Goal: Task Accomplishment & Management: Manage account settings

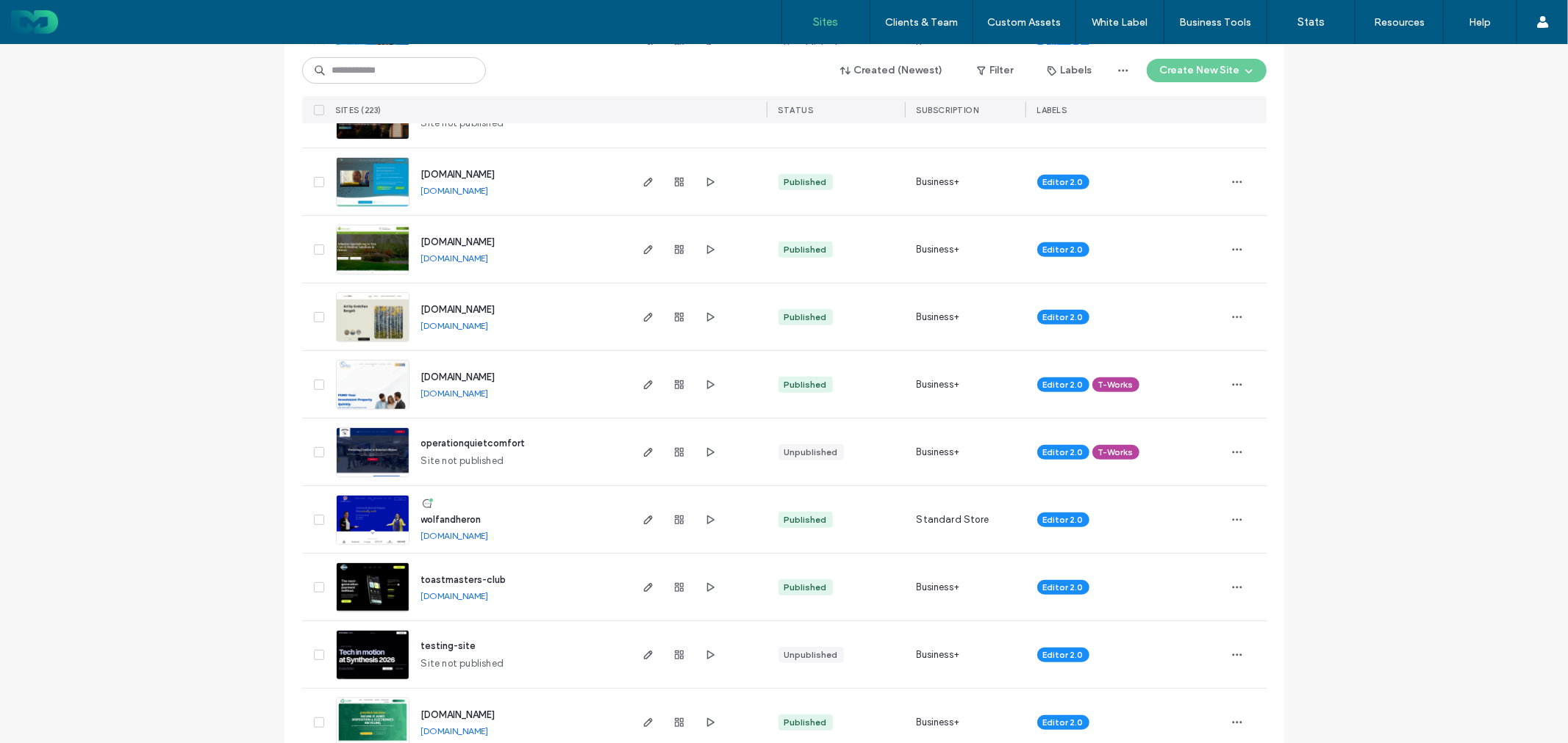
scroll to position [489, 0]
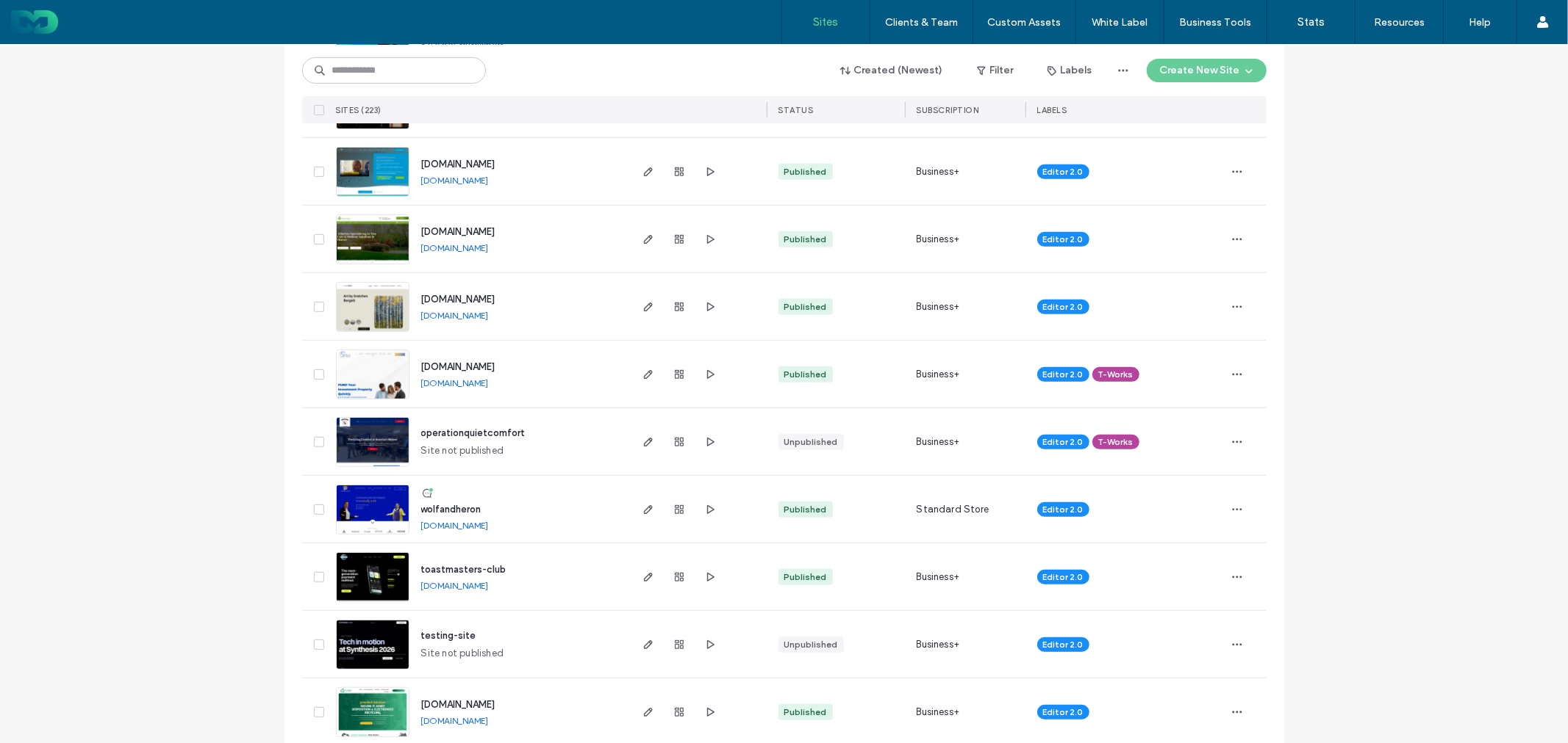
click at [456, 508] on span "wolfandheron" at bounding box center [451, 509] width 61 height 11
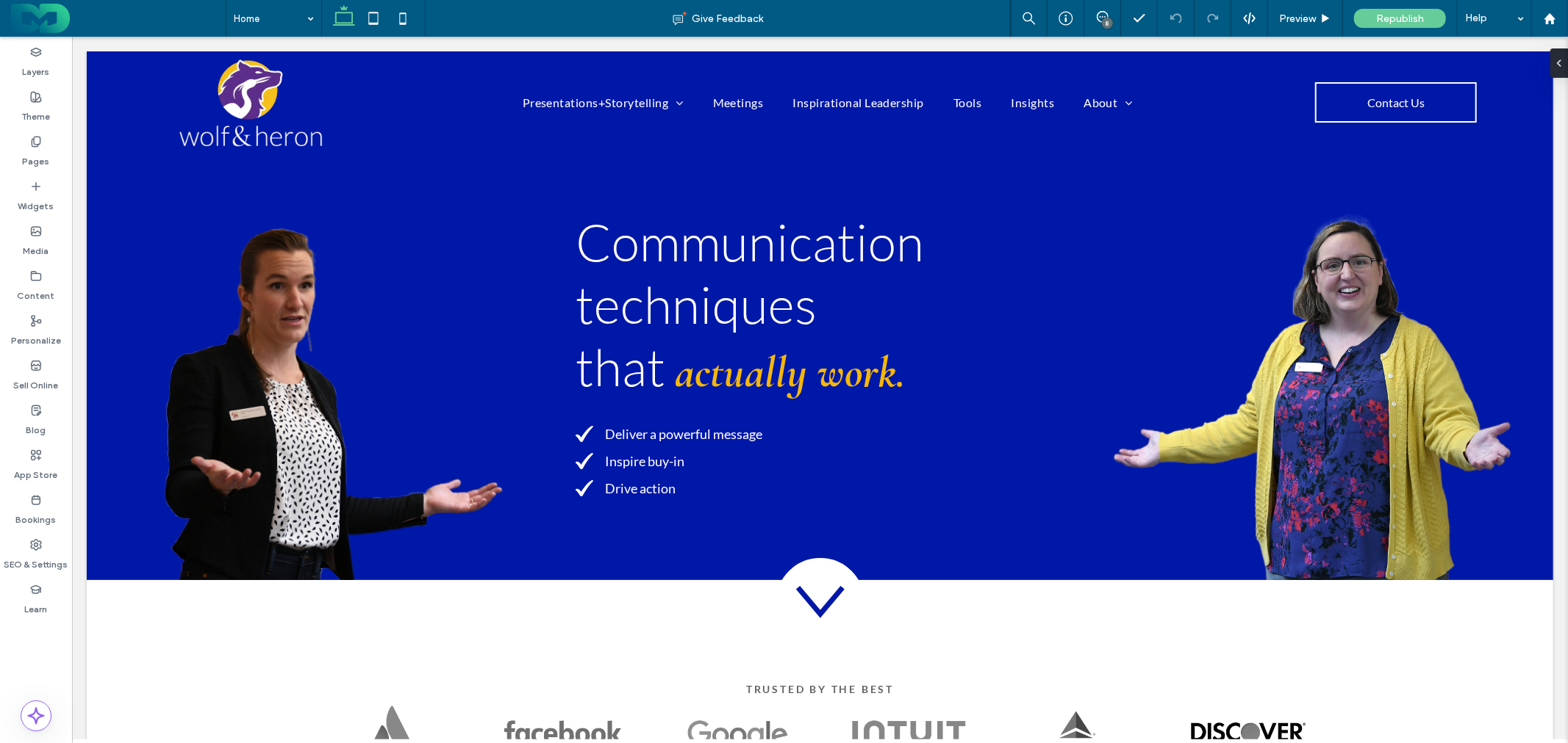
click at [1105, 18] on div "8" at bounding box center [1107, 22] width 11 height 11
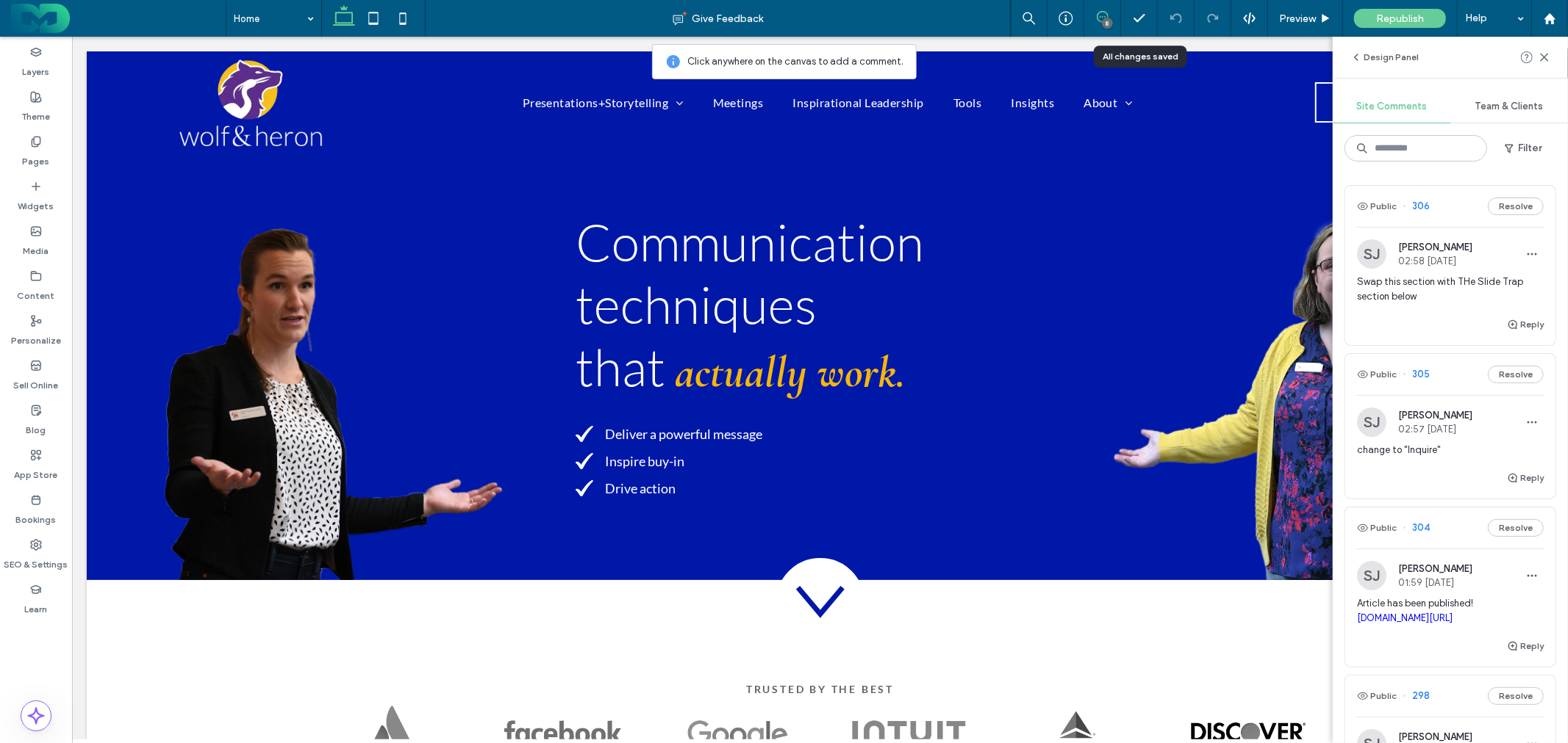
click at [1419, 273] on div "SJ Stephanie Judd 02:58 Oct 15 2025 Swap this section with THe Slide Trap secti…" at bounding box center [1450, 277] width 187 height 76
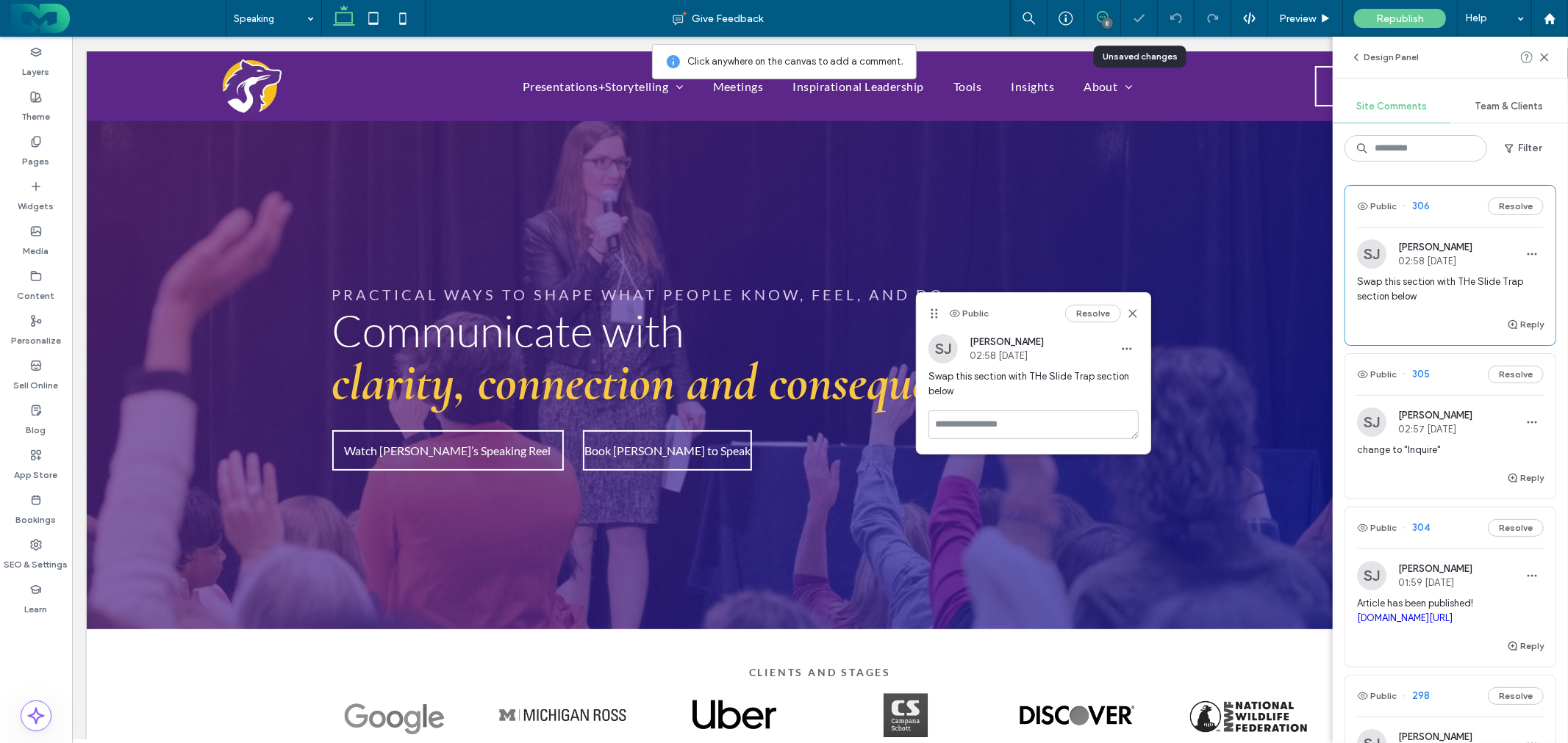
scroll to position [1067, 0]
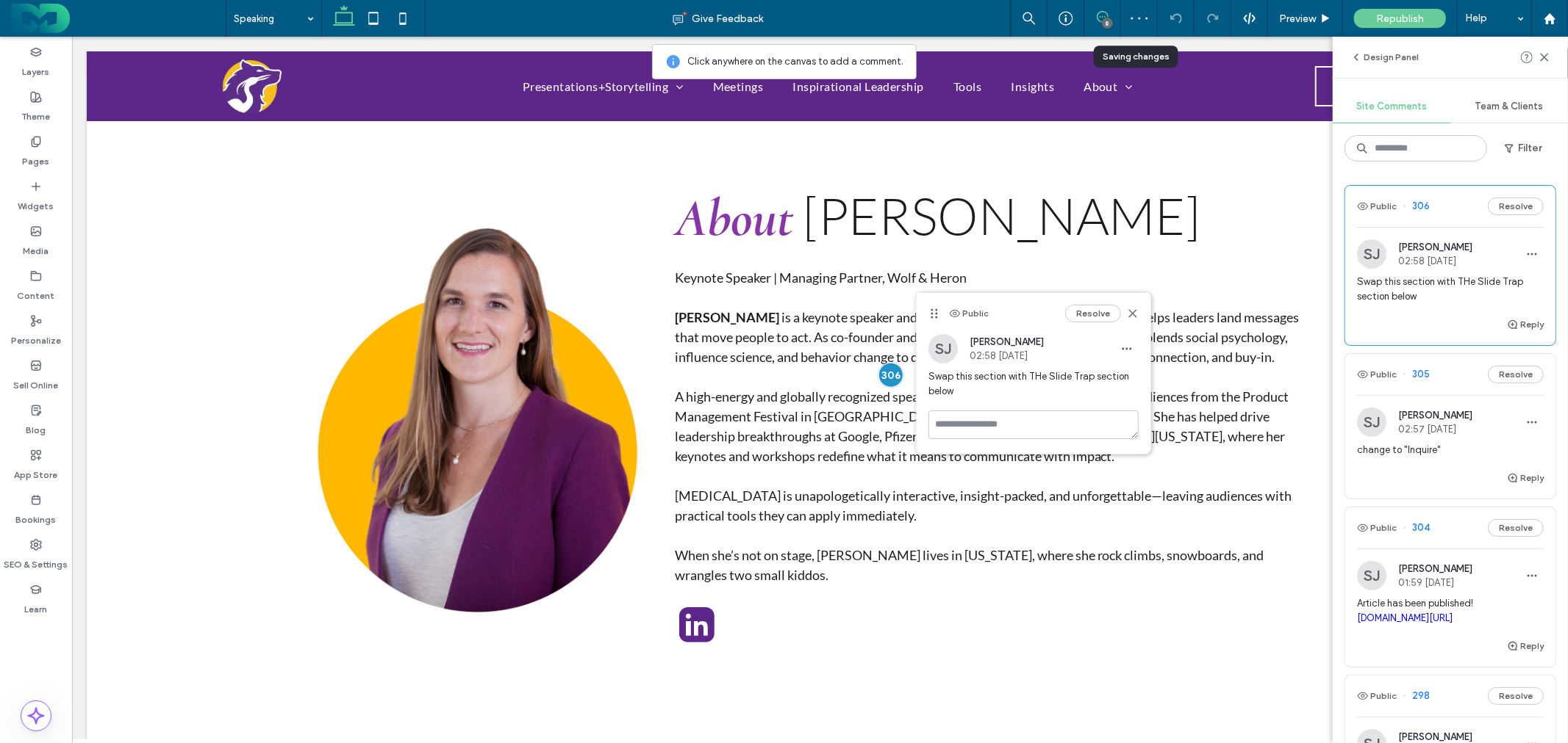
click at [1427, 443] on span "change to "Inquire"" at bounding box center [1450, 450] width 187 height 15
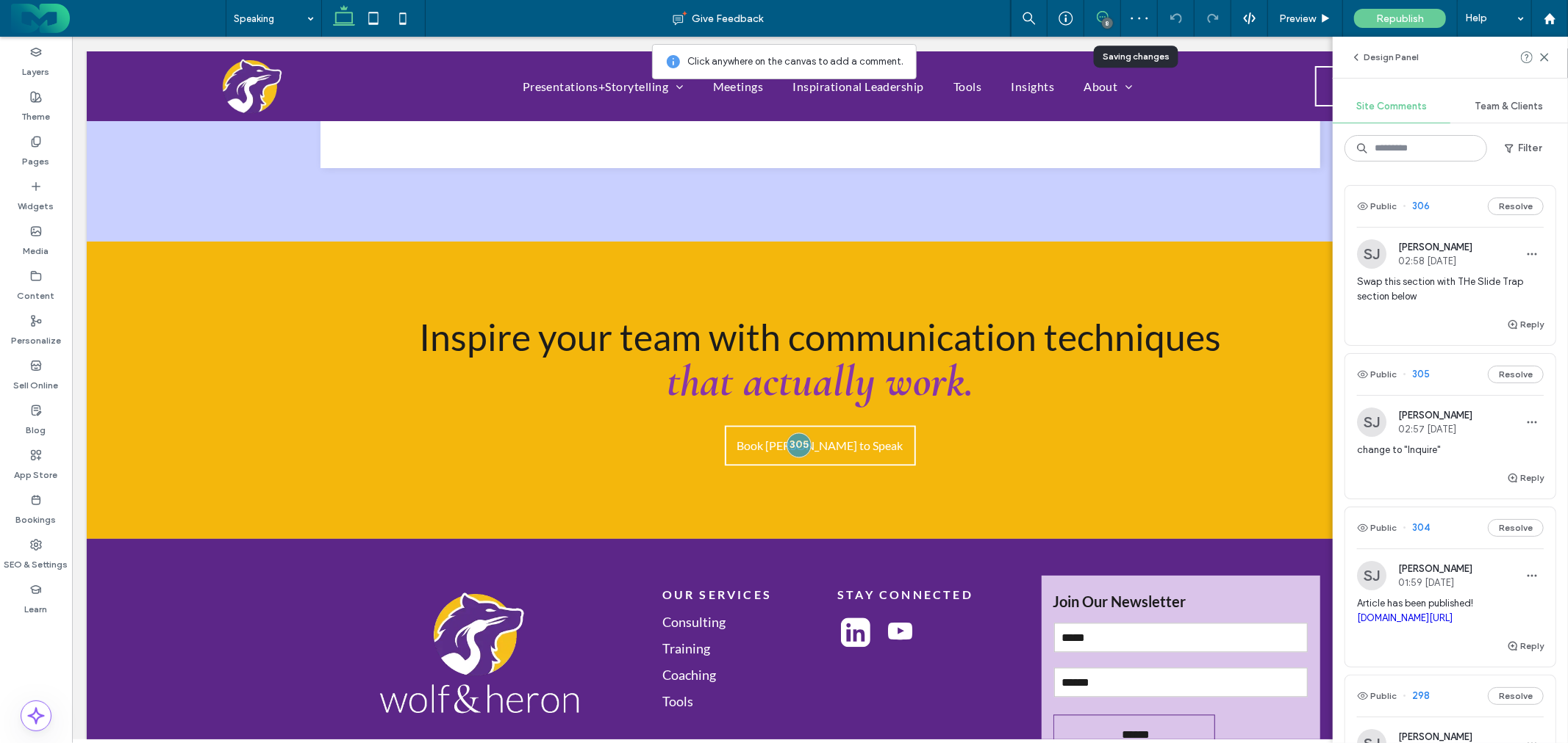
scroll to position [2448, 0]
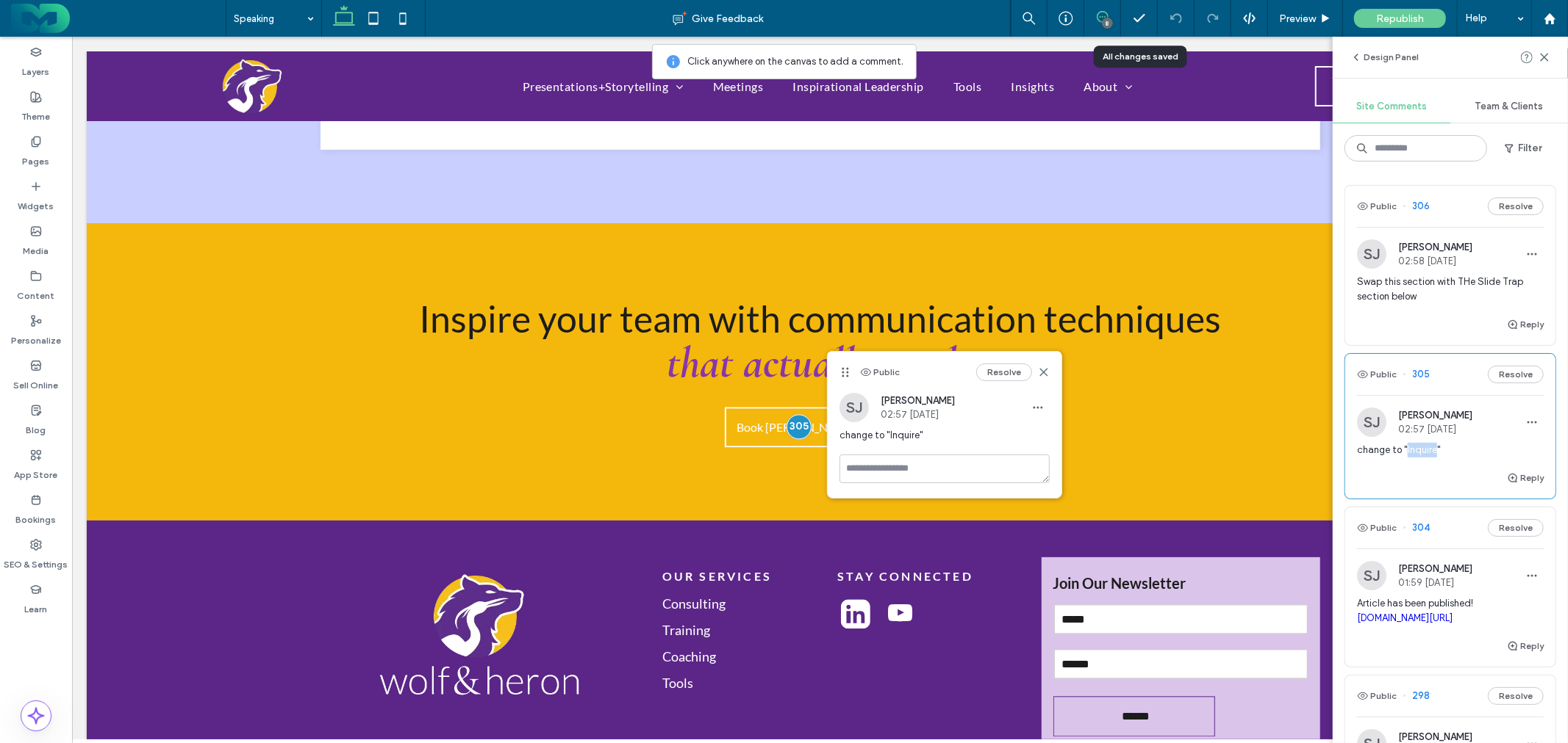
drag, startPoint x: 1435, startPoint y: 451, endPoint x: 1405, endPoint y: 450, distance: 30.0
click at [1405, 450] on span "change to "Inquire"" at bounding box center [1450, 450] width 187 height 15
copy span "Inquire"
click at [749, 421] on span "Book Stephanie to Speak" at bounding box center [820, 427] width 166 height 14
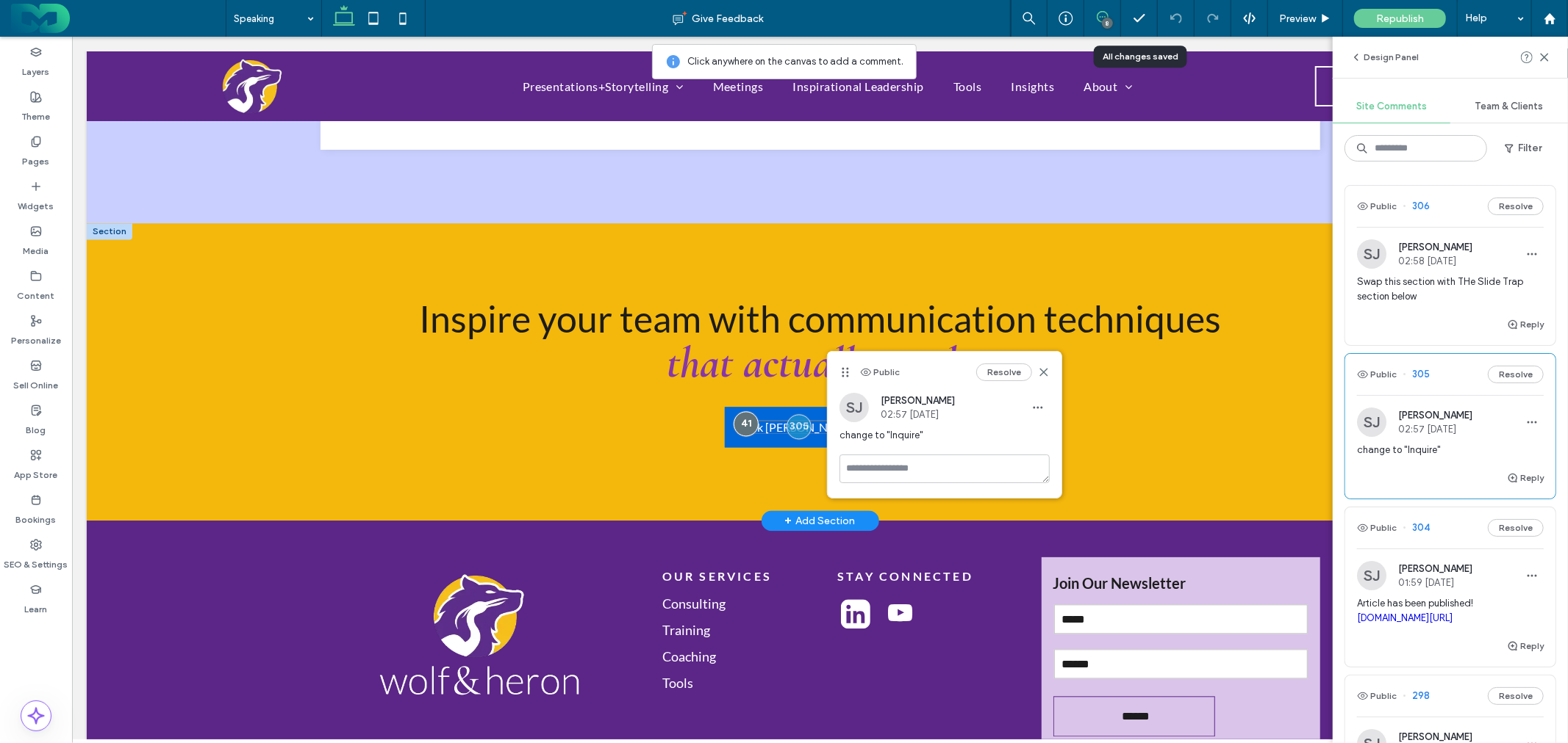
click at [749, 421] on div at bounding box center [745, 424] width 25 height 25
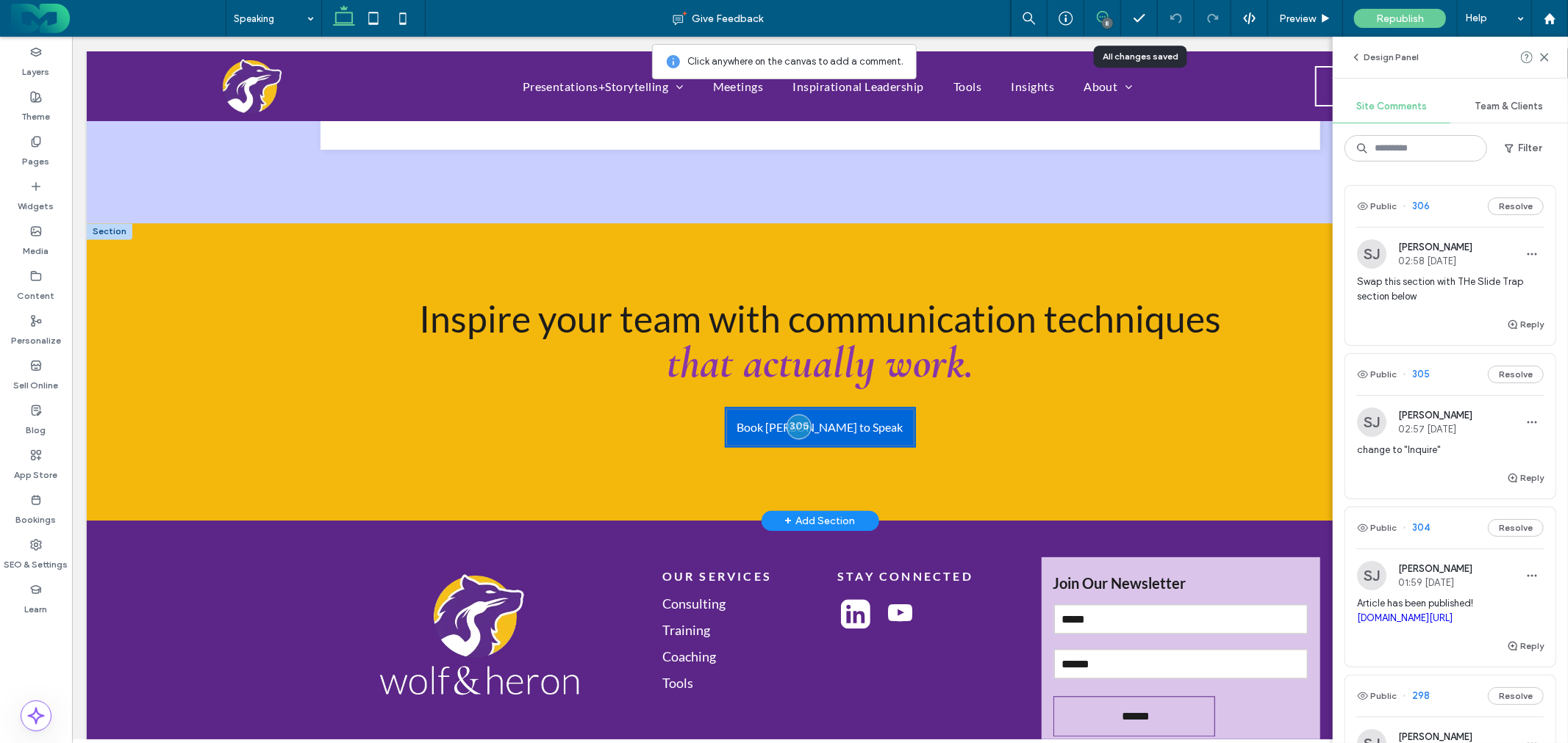
click at [821, 409] on link "Book Stephanie to Speak" at bounding box center [820, 426] width 191 height 40
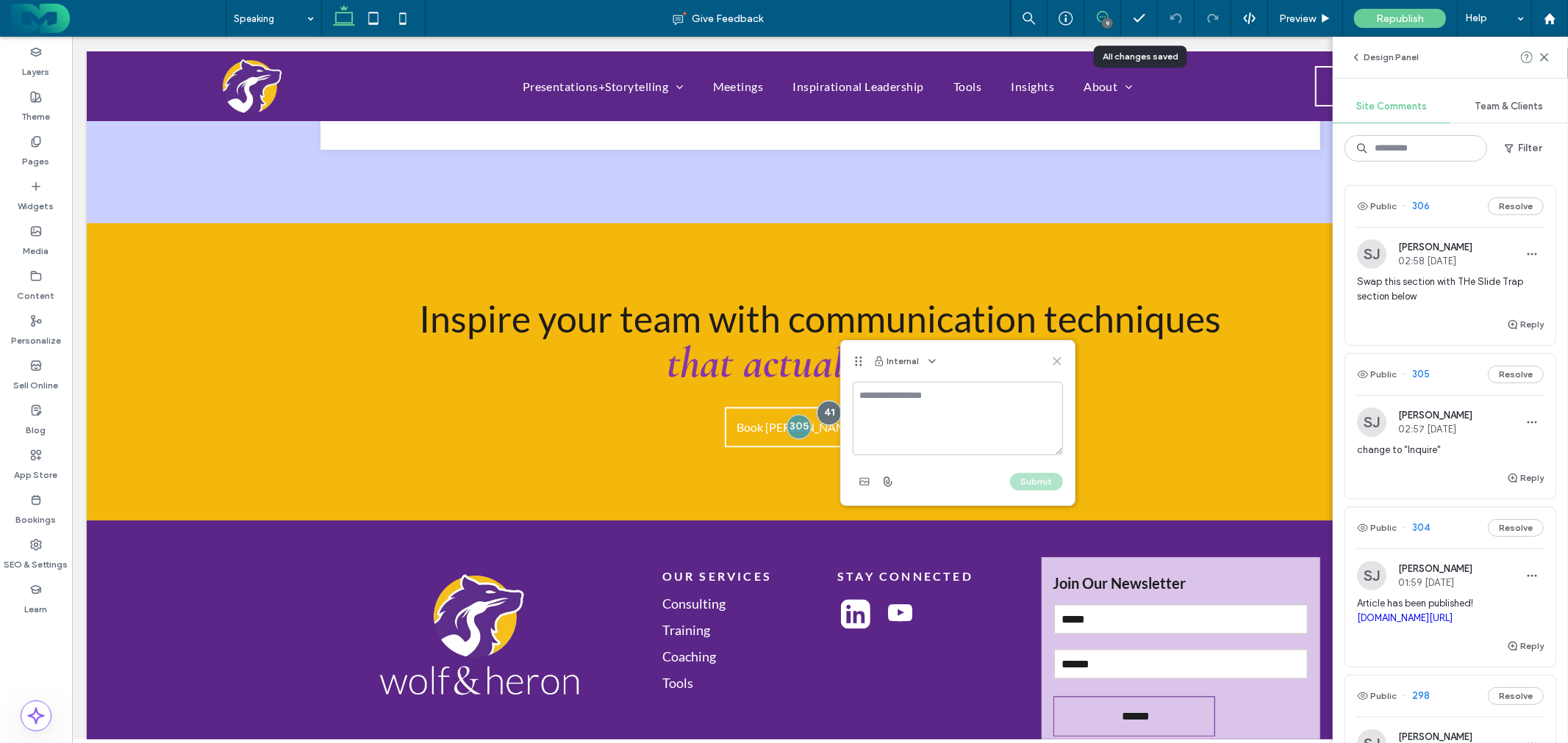
click at [1057, 360] on icon at bounding box center [1057, 361] width 12 height 12
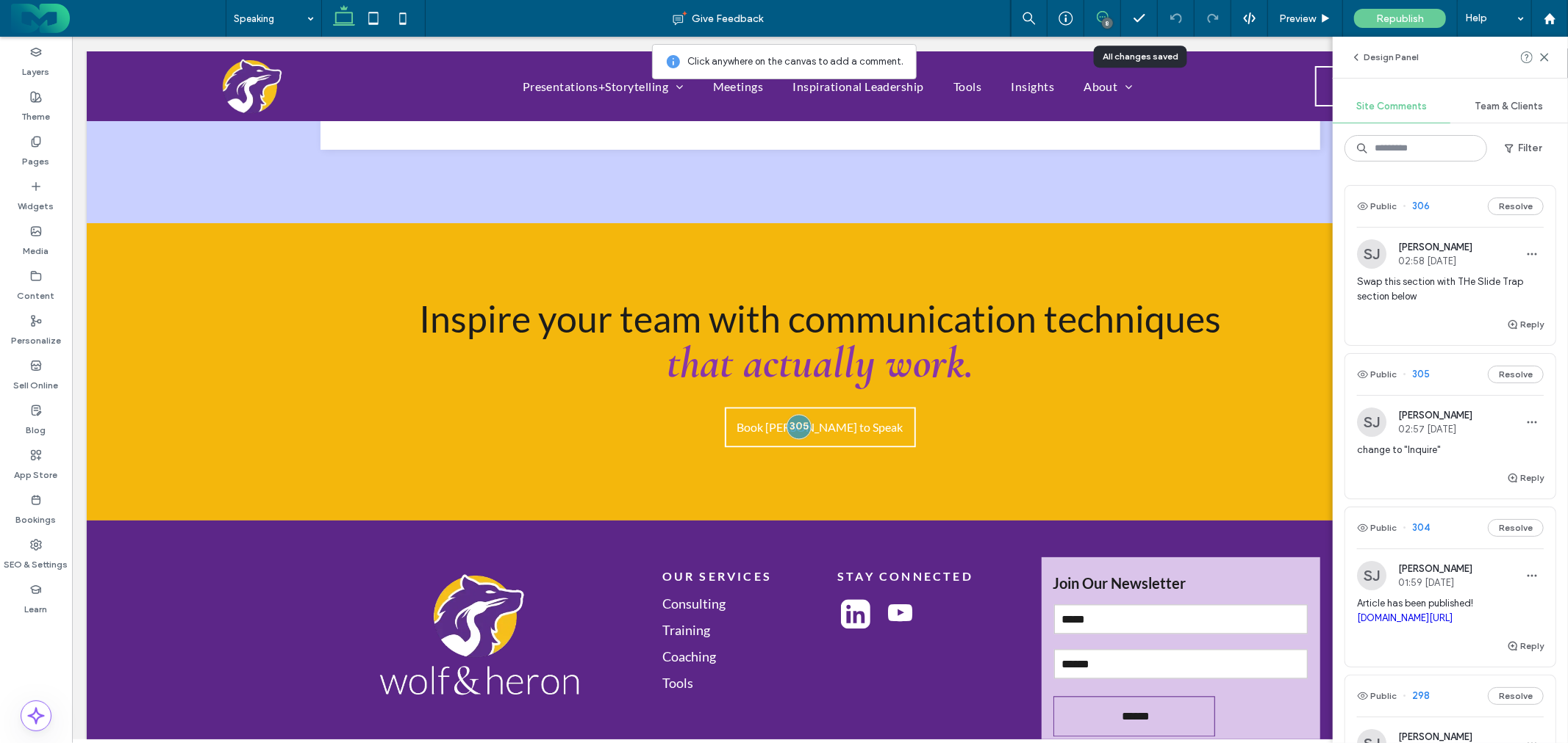
click at [1495, 371] on button "Resolve" at bounding box center [1515, 375] width 56 height 18
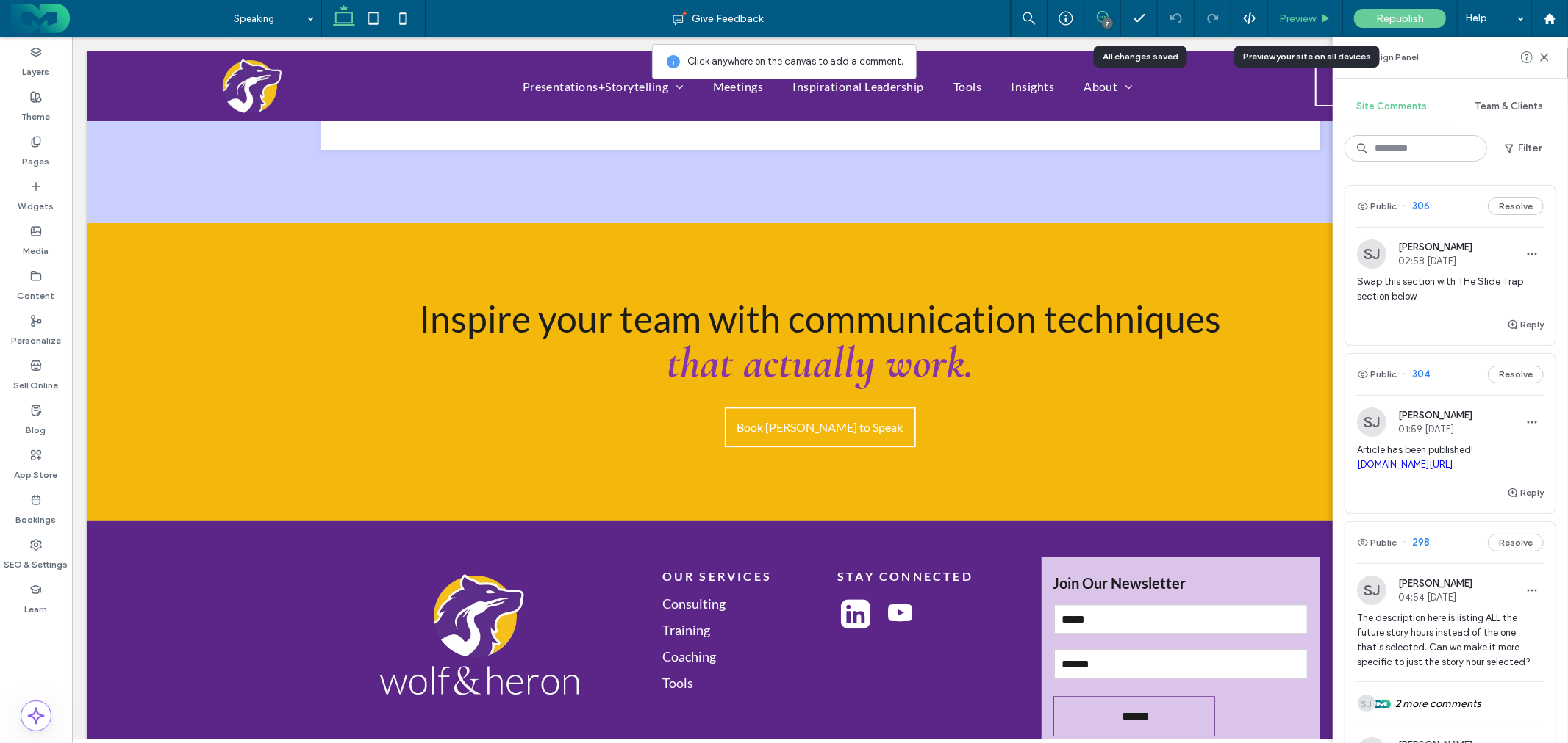
click at [1304, 19] on span "Preview" at bounding box center [1297, 19] width 37 height 13
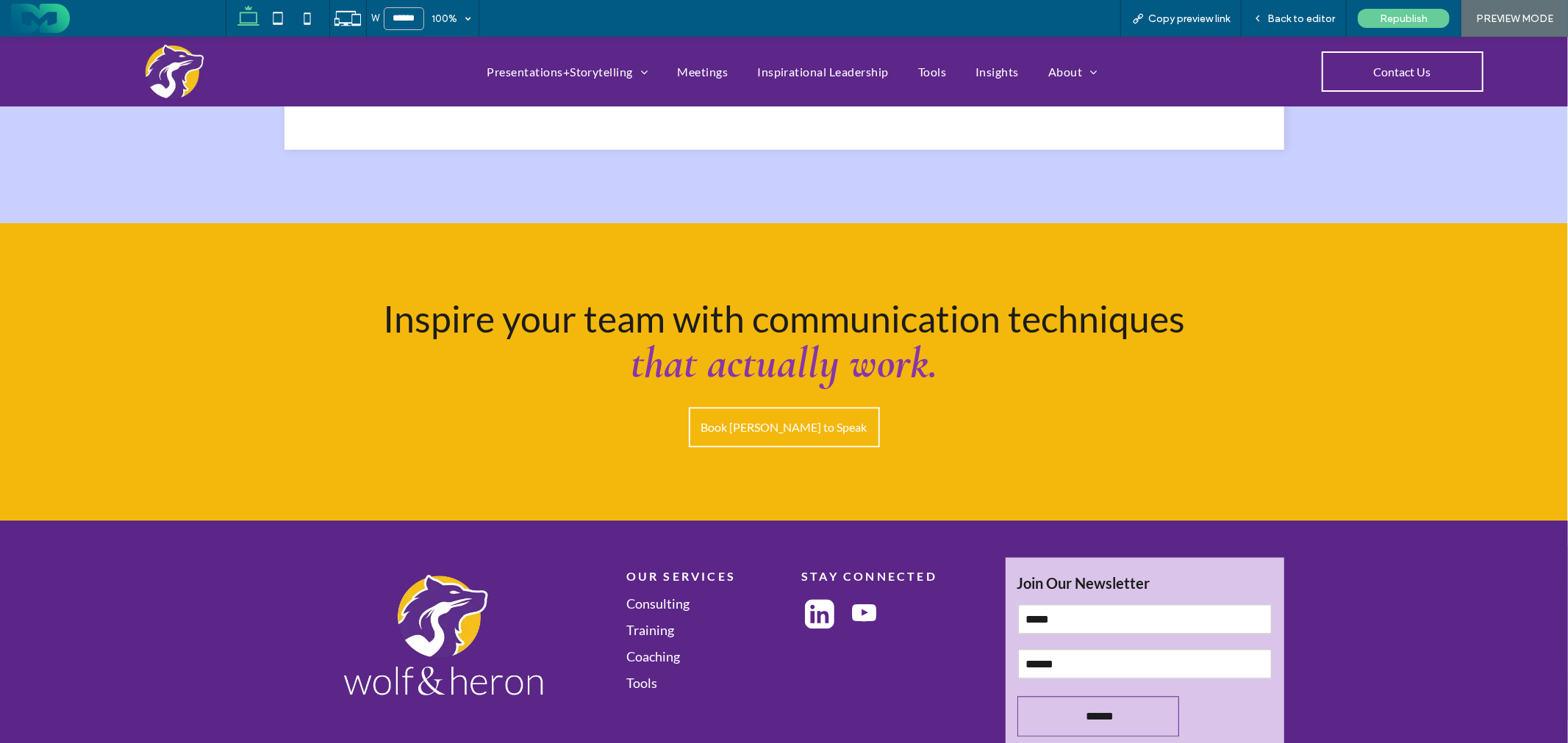
scroll to position [2437, 0]
click at [813, 415] on link "Book Stephanie to Speak" at bounding box center [784, 425] width 191 height 40
click at [813, 416] on div at bounding box center [784, 371] width 1568 height 743
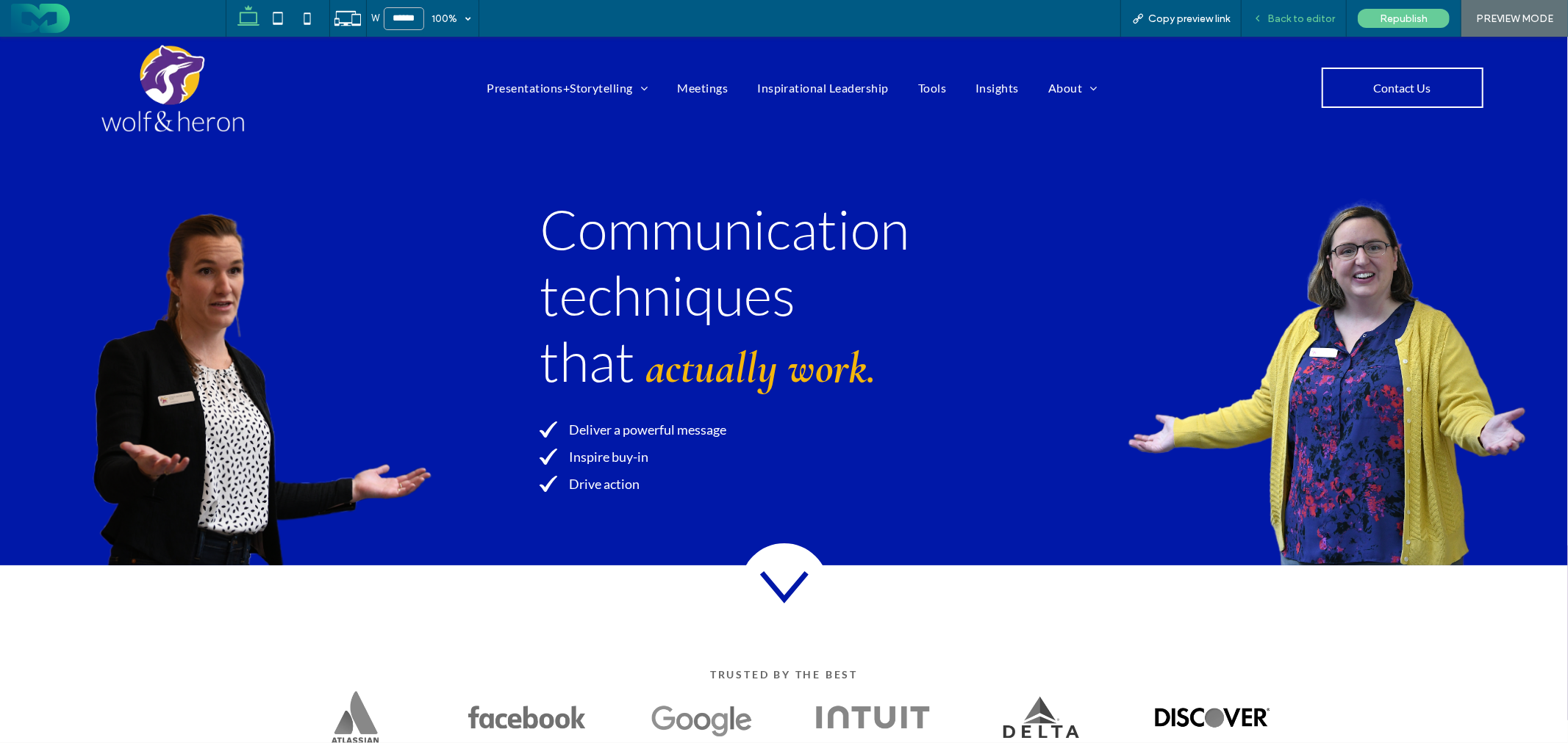
click at [1309, 11] on div "Back to editor" at bounding box center [1294, 19] width 106 height 37
click at [1293, 21] on span "Back to editor" at bounding box center [1300, 19] width 67 height 13
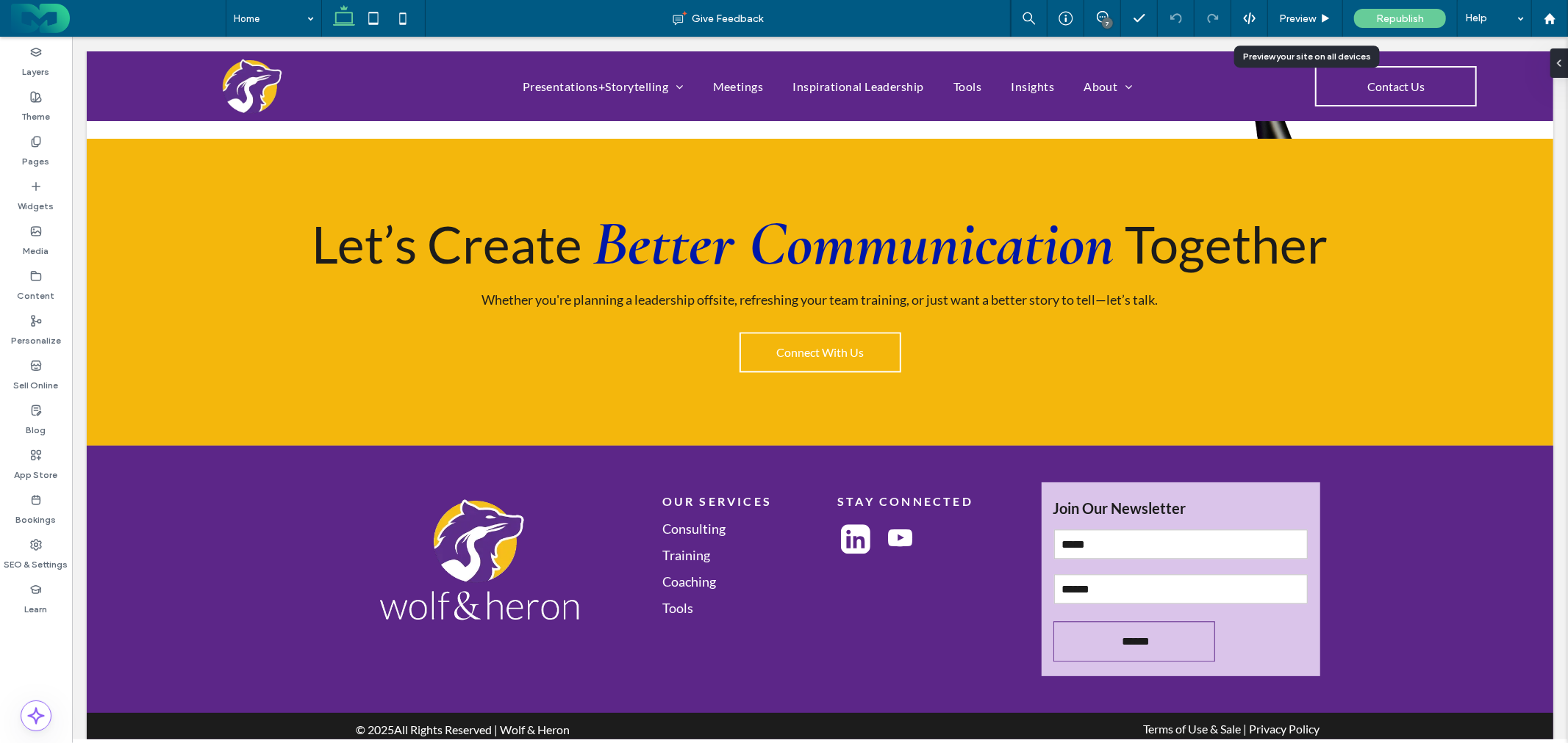
scroll to position [2677, 0]
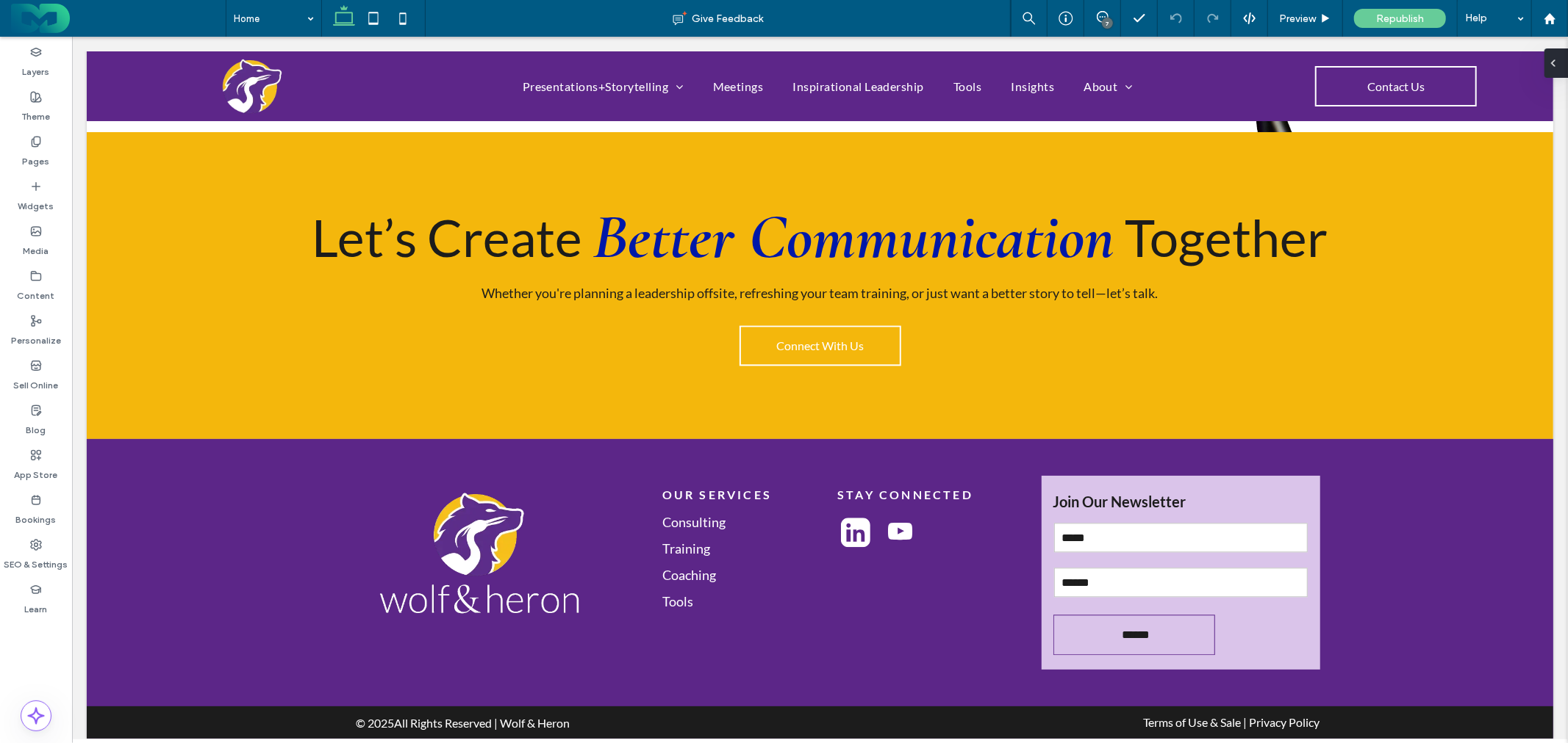
drag, startPoint x: 1554, startPoint y: 63, endPoint x: 1482, endPoint y: 26, distance: 81.0
click at [1554, 63] on icon at bounding box center [1553, 63] width 12 height 12
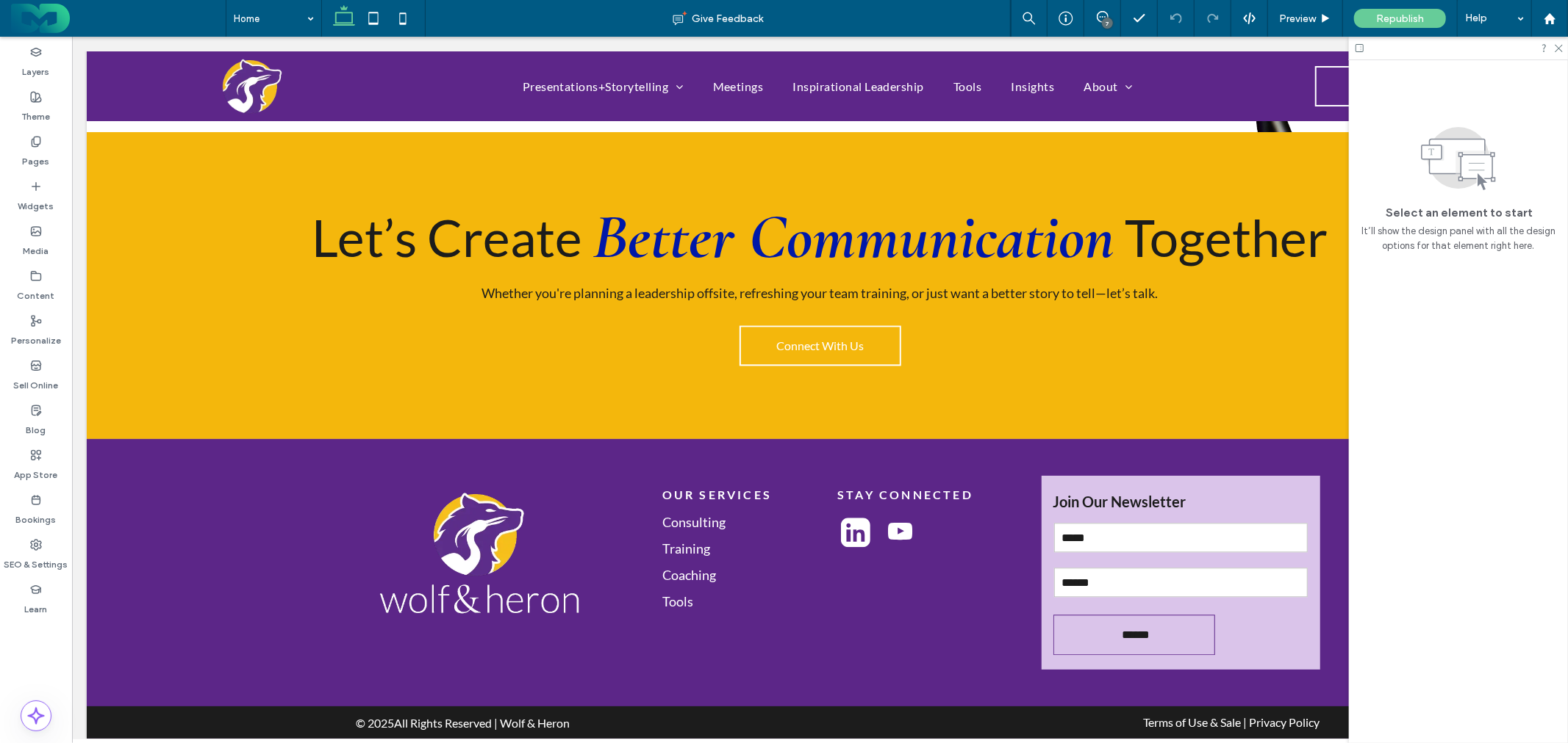
click at [1103, 22] on div "7" at bounding box center [1107, 22] width 11 height 11
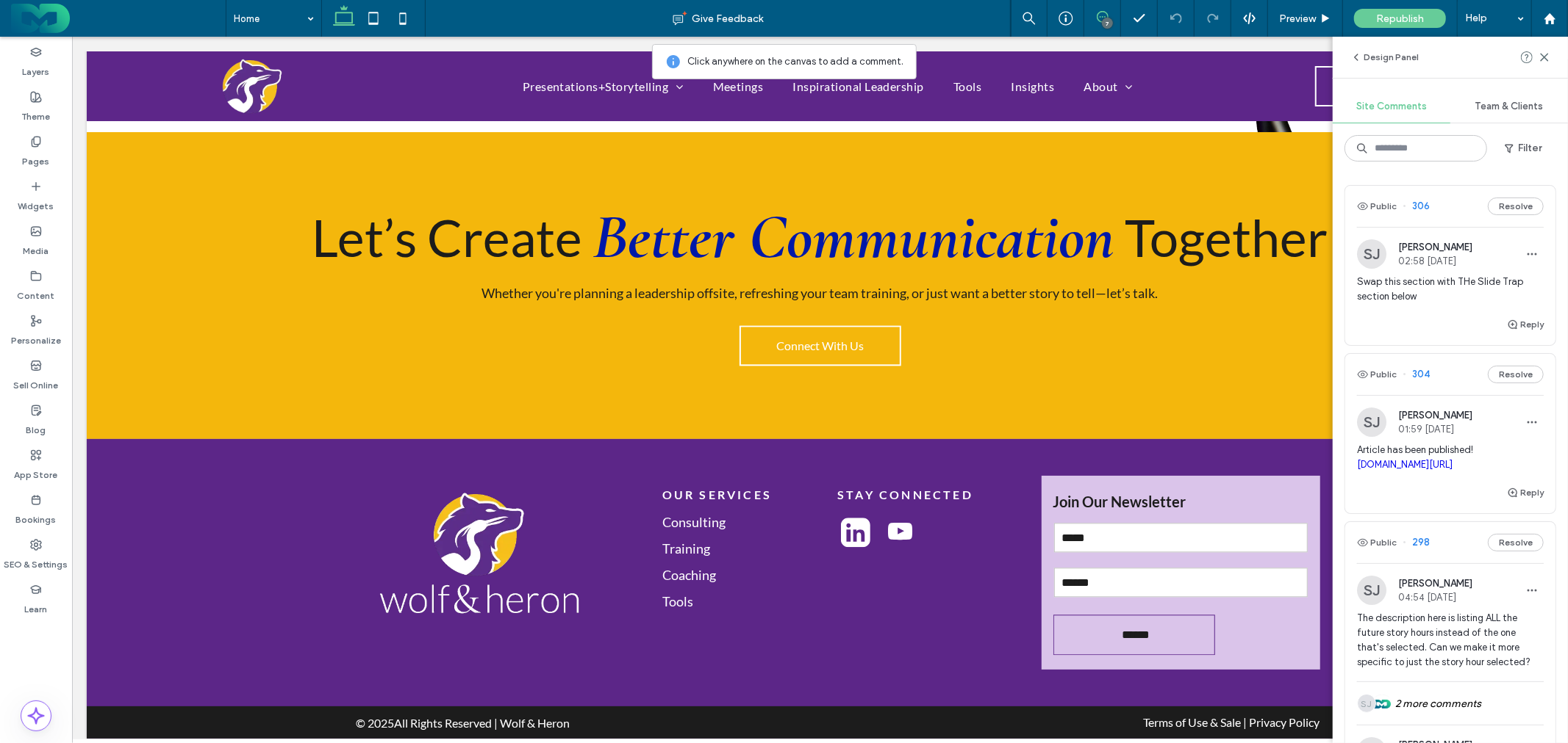
click at [1438, 292] on span "Swap this section with THe Slide Trap section below" at bounding box center [1450, 289] width 187 height 29
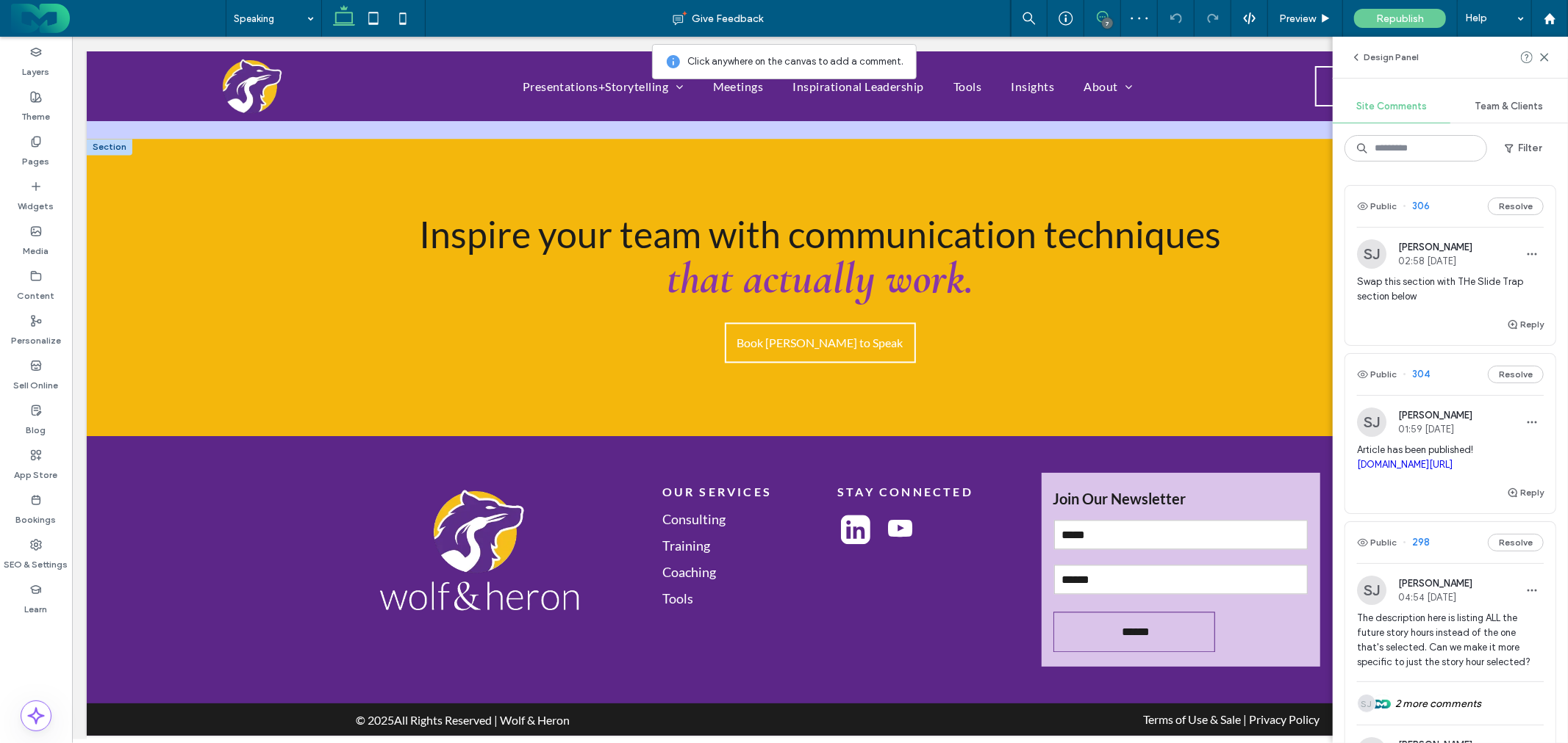
scroll to position [2542, 0]
click at [1100, 17] on icon at bounding box center [1103, 17] width 12 height 12
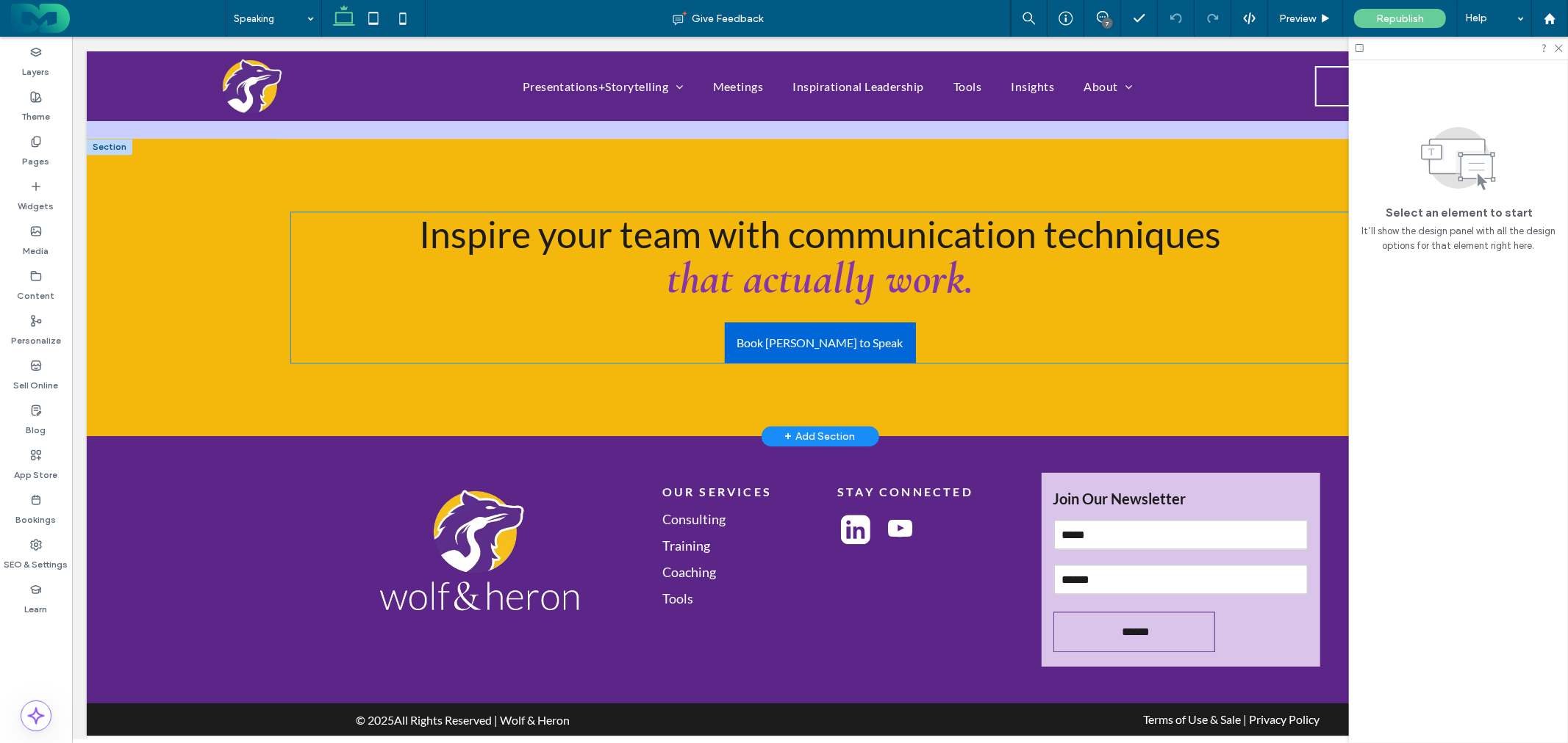
click at [821, 335] on span "Book Stephanie to Speak" at bounding box center [820, 342] width 166 height 14
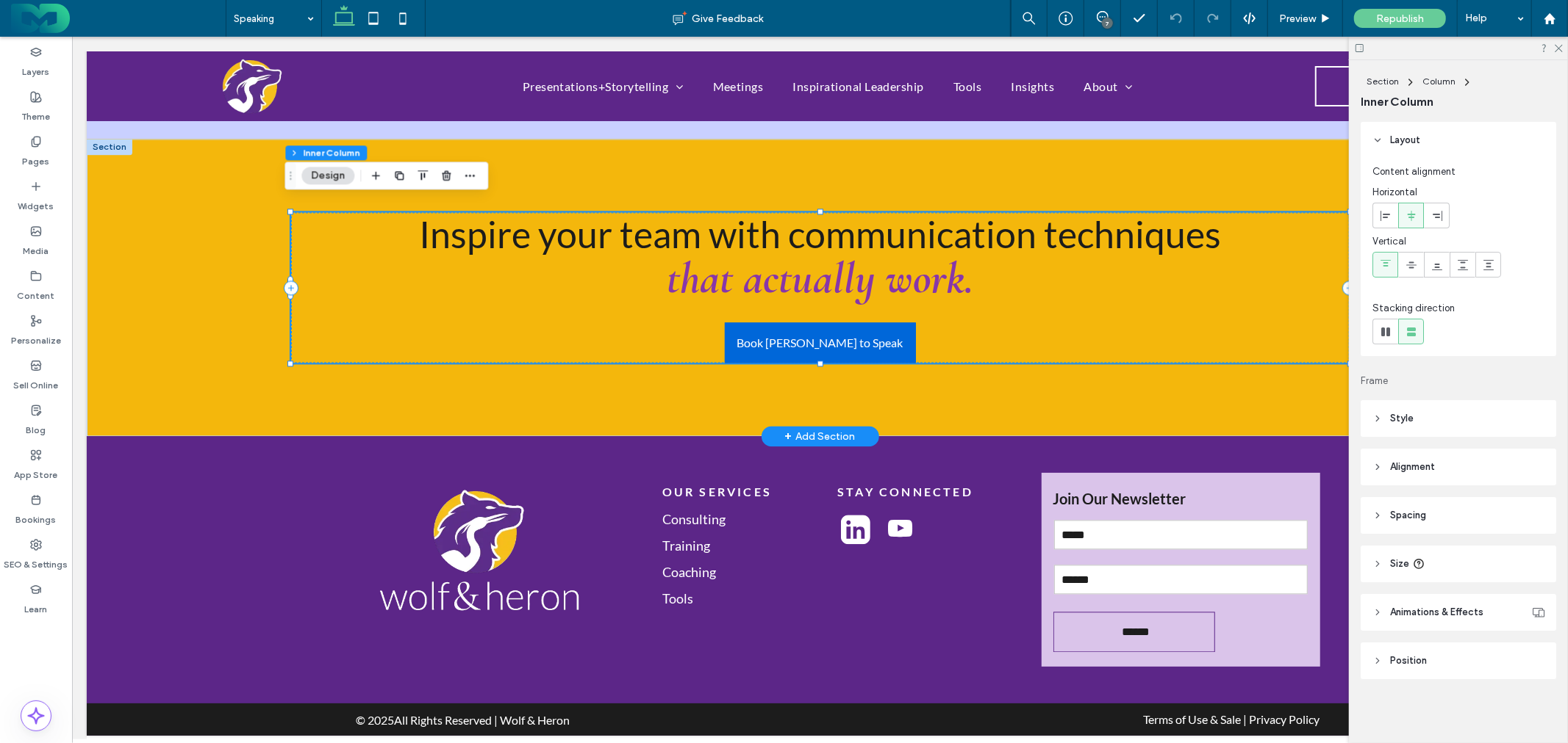
click at [821, 335] on span "Book Stephanie to Speak" at bounding box center [820, 342] width 166 height 14
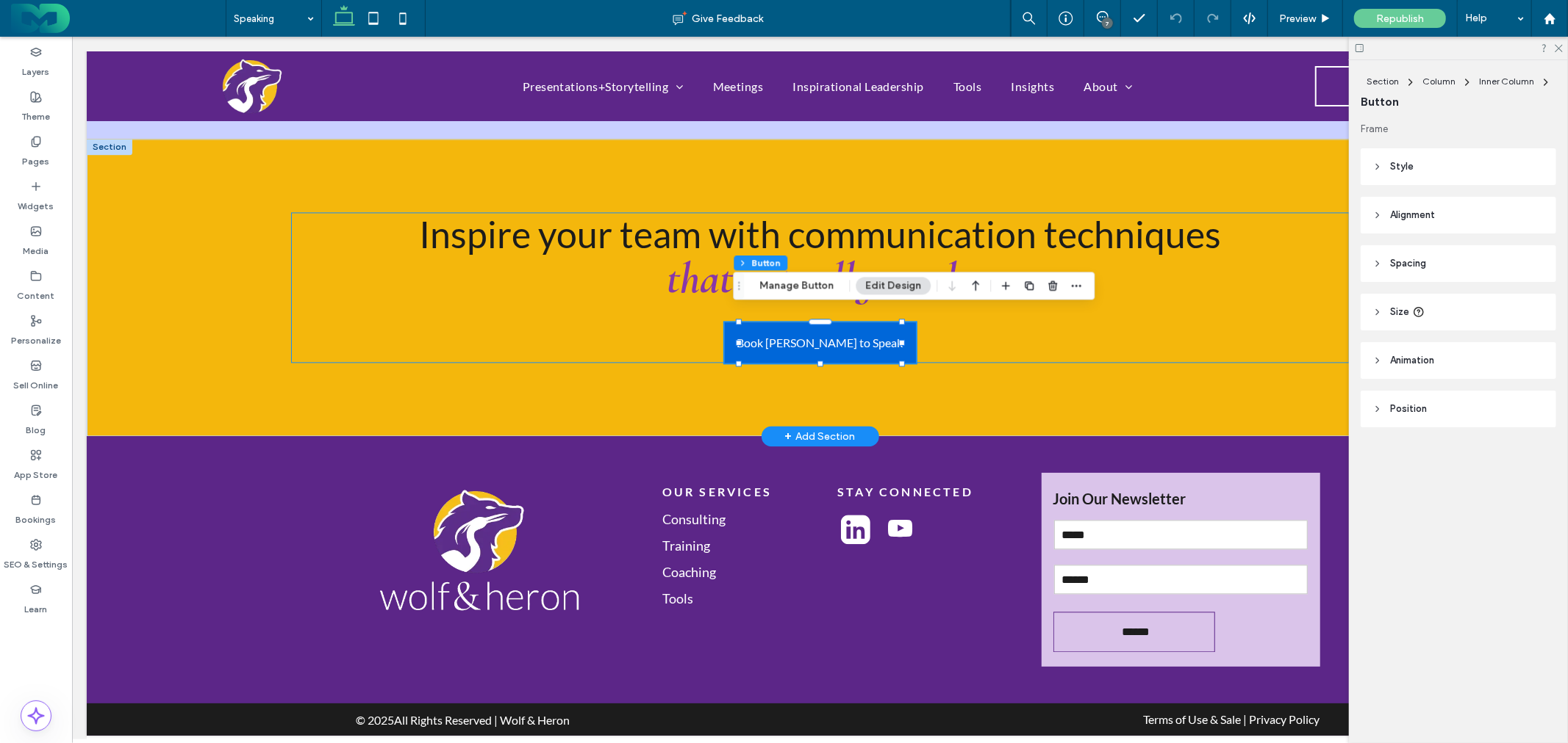
click at [821, 335] on span "Book Stephanie to Speak" at bounding box center [820, 342] width 166 height 14
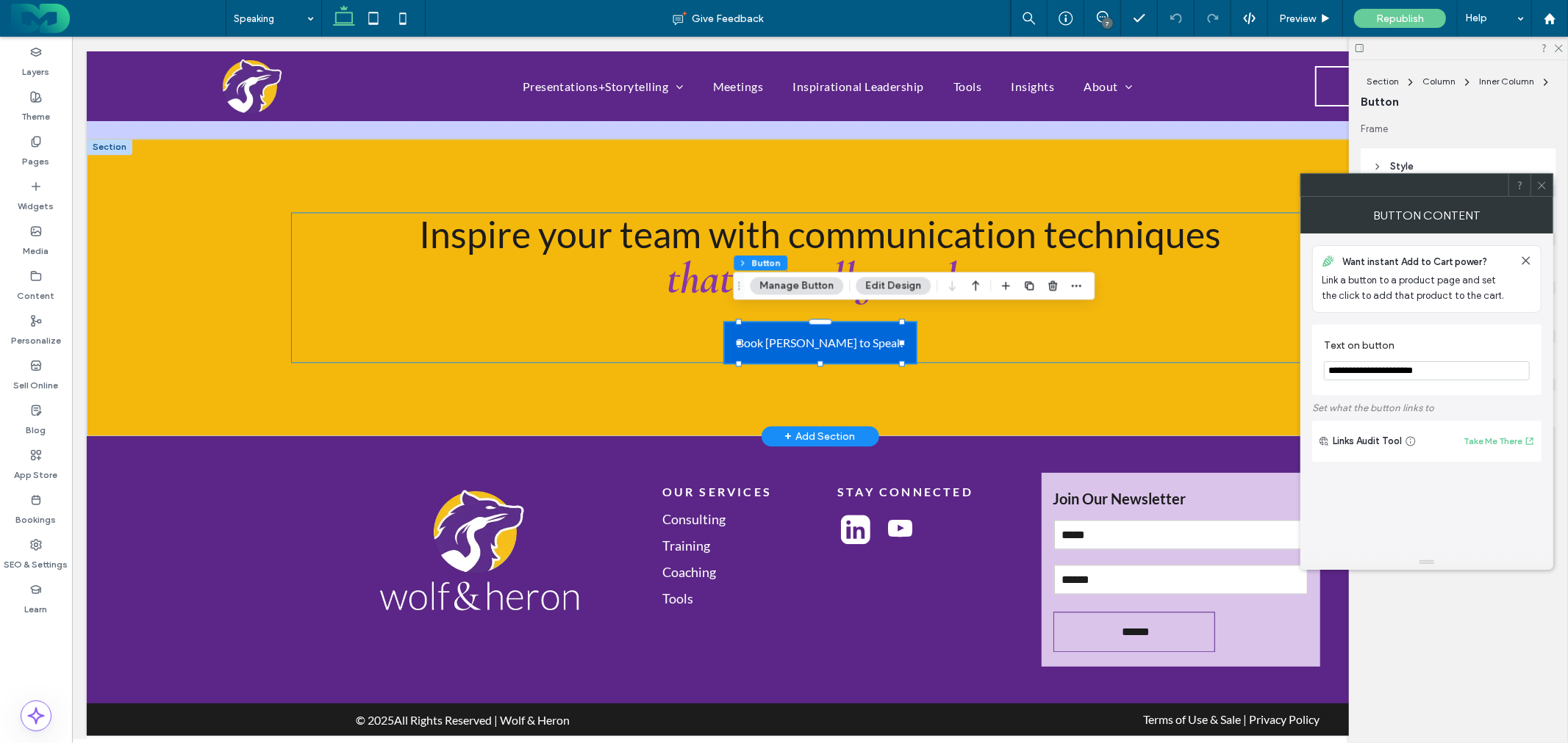
type input "*"
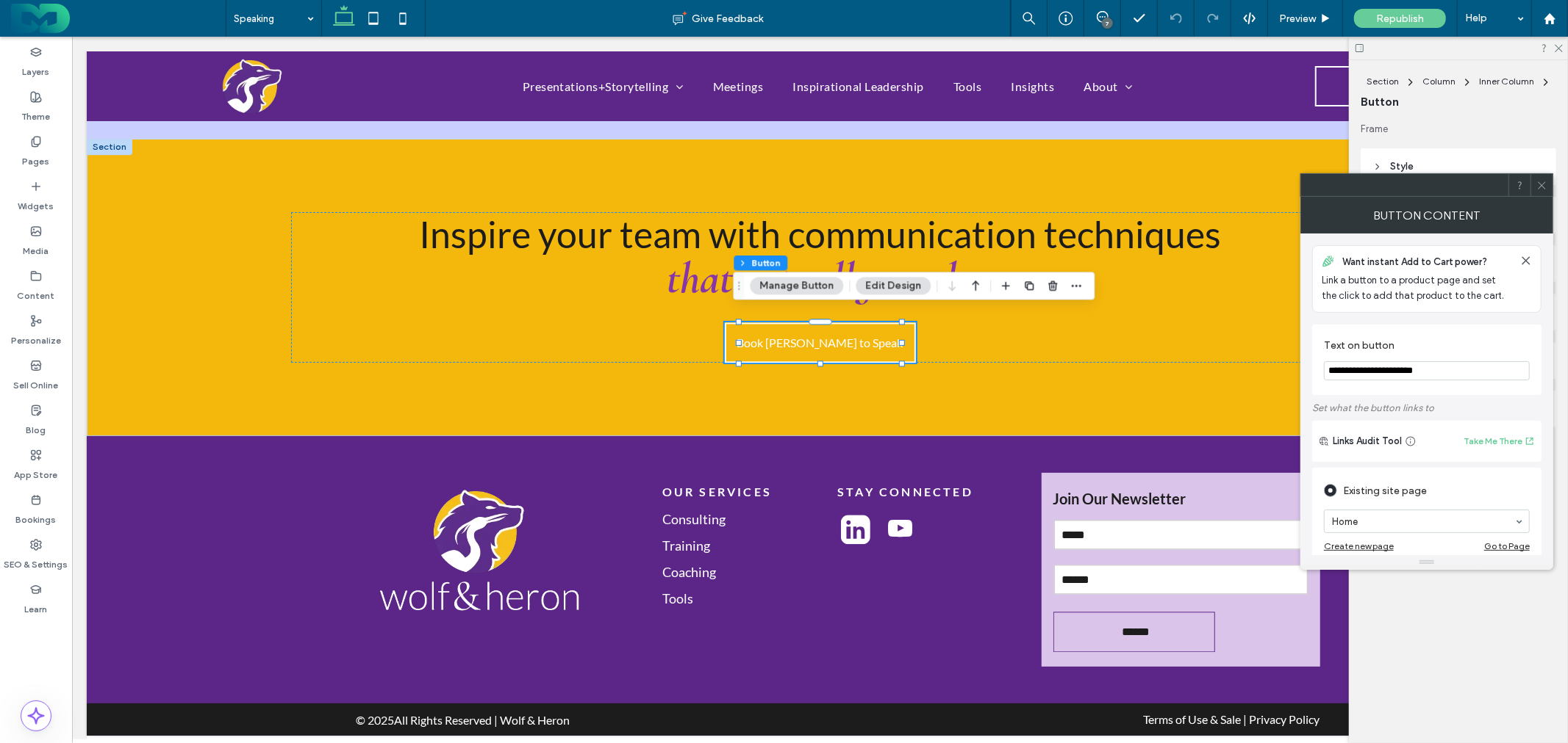
click at [1416, 367] on input "**********" at bounding box center [1426, 371] width 206 height 20
paste input "Text on button"
type input "*******"
click at [1540, 188] on icon at bounding box center [1542, 185] width 11 height 11
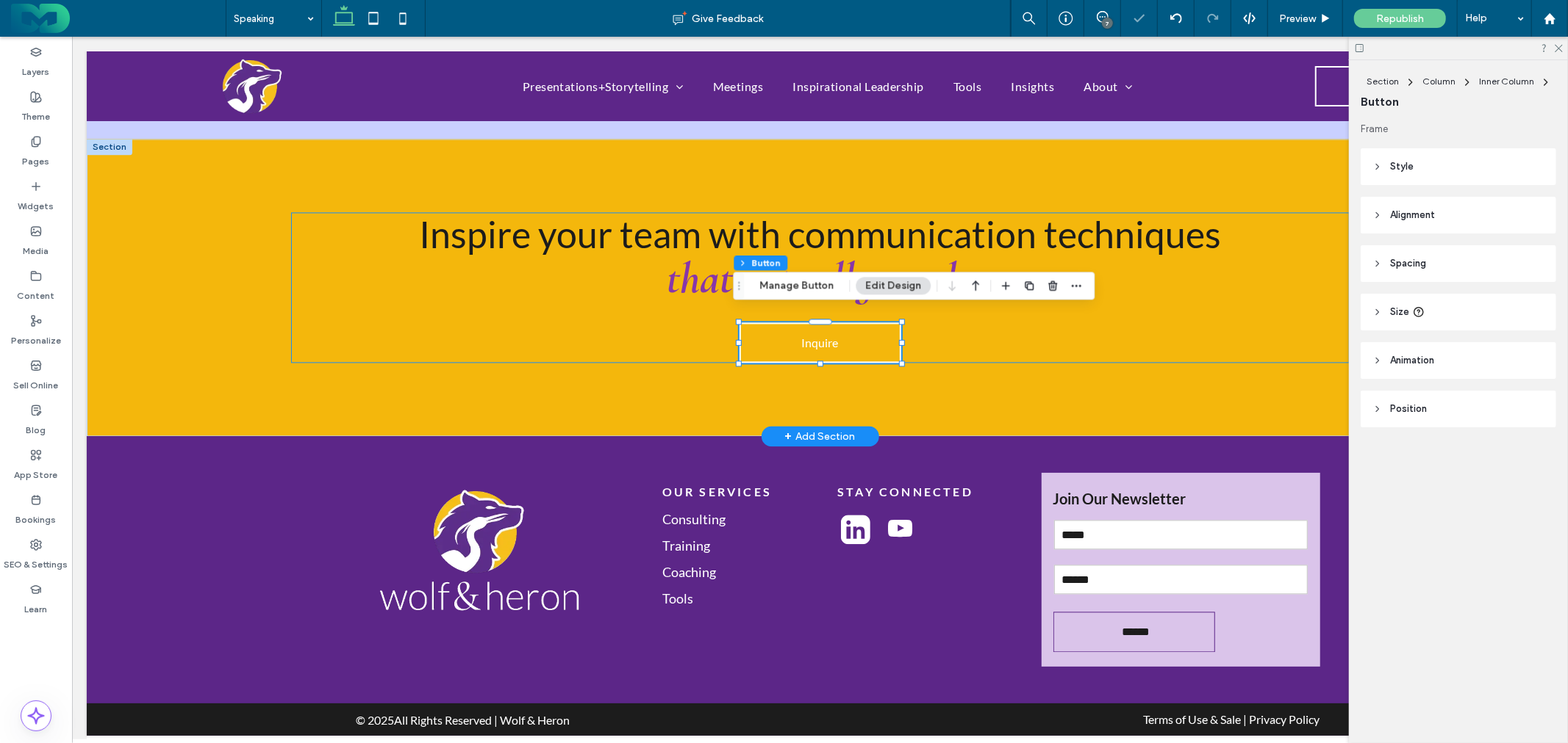
click at [1074, 321] on div "Inspire your team with communication techniques that actually work. Inquire" at bounding box center [820, 287] width 1059 height 150
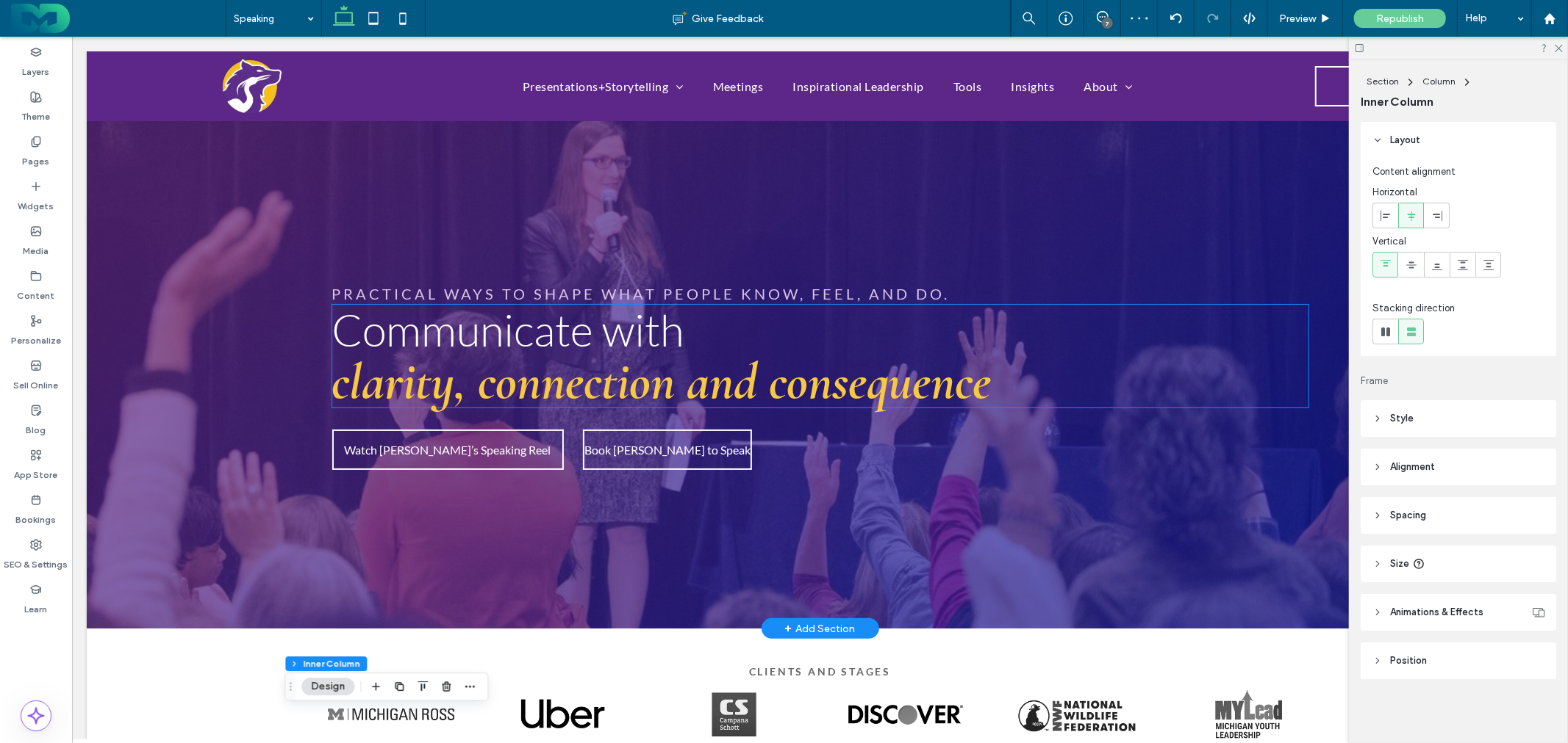
scroll to position [0, 0]
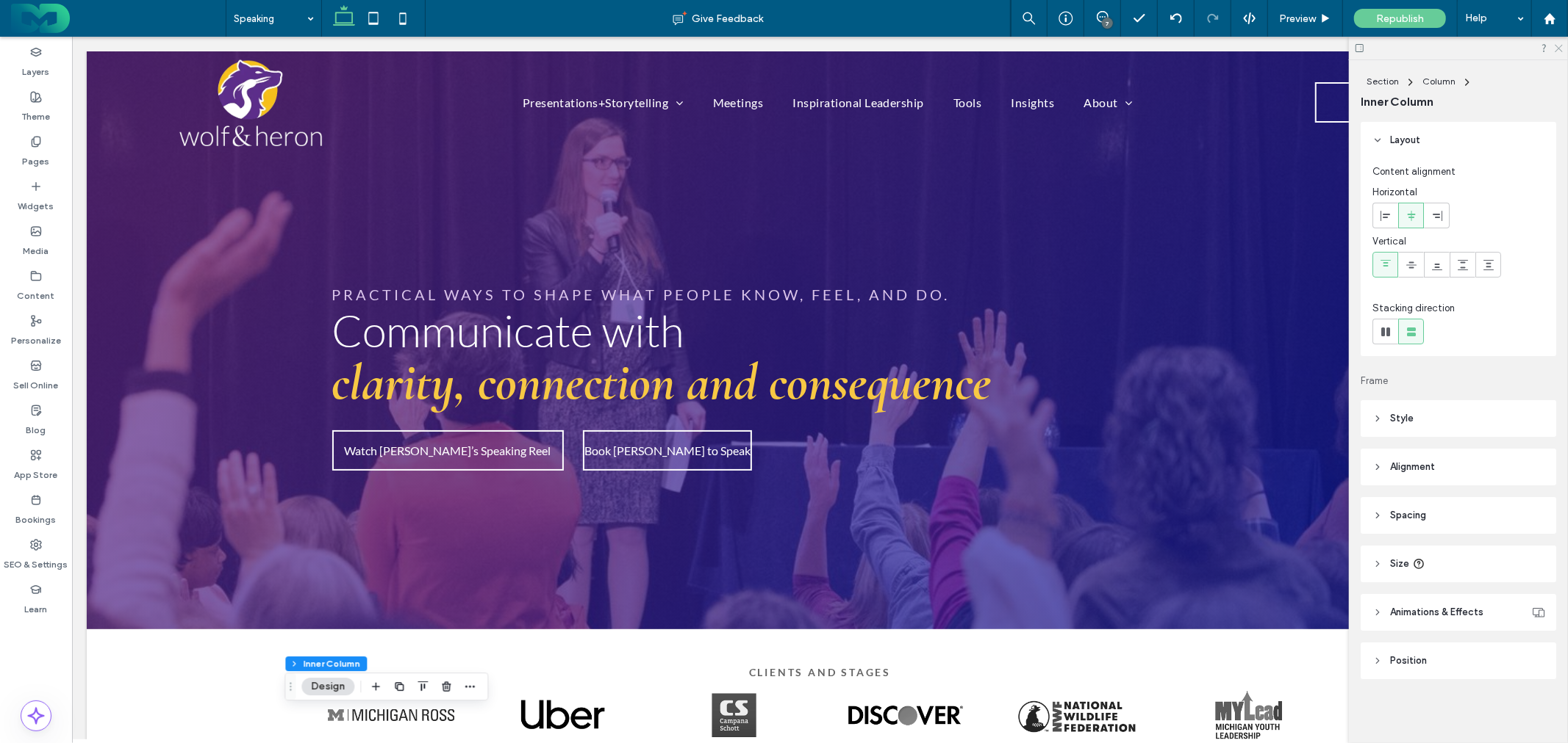
drag, startPoint x: 1555, startPoint y: 48, endPoint x: 1246, endPoint y: 3, distance: 312.3
click at [1555, 48] on icon at bounding box center [1558, 48] width 10 height 10
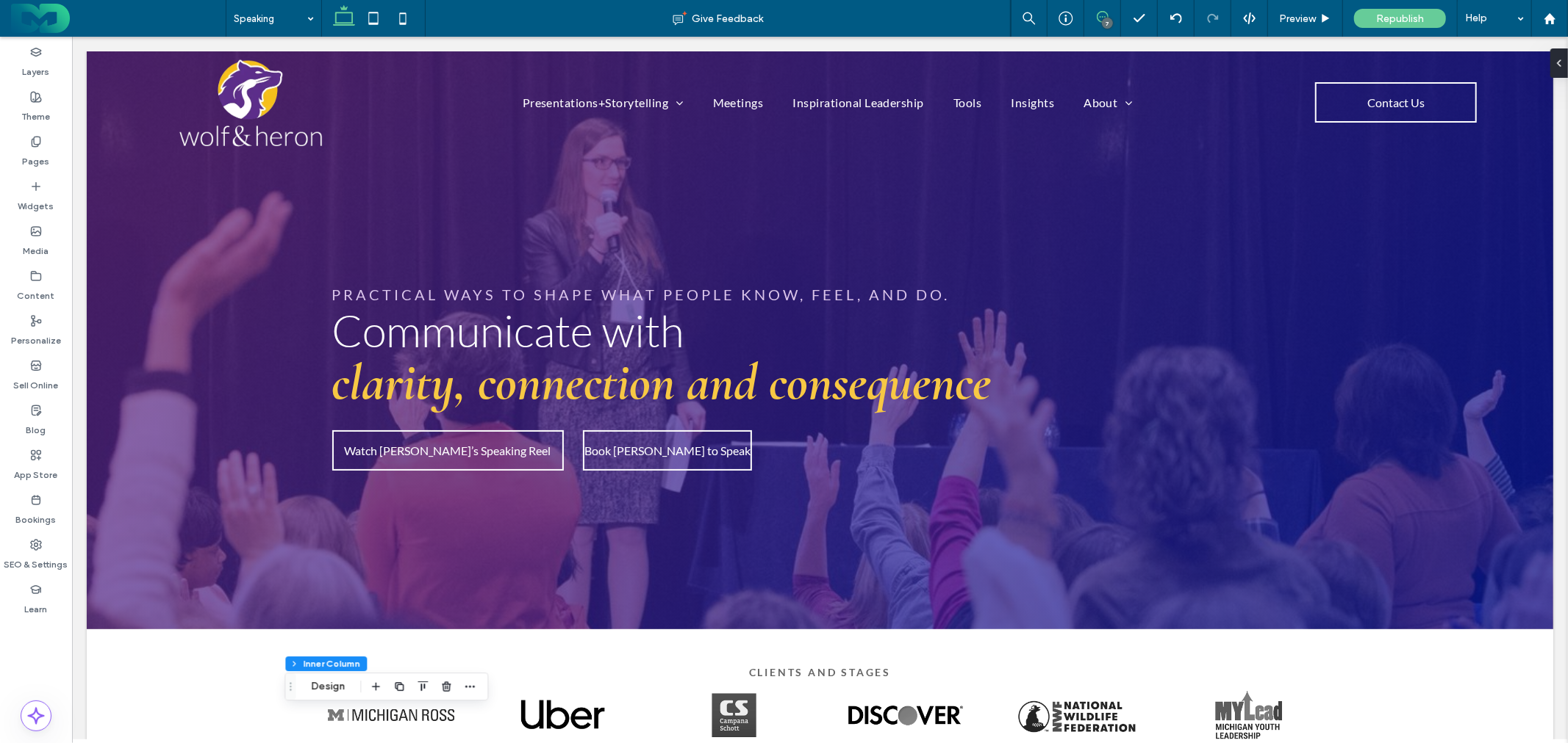
click at [1109, 16] on span at bounding box center [1102, 17] width 36 height 12
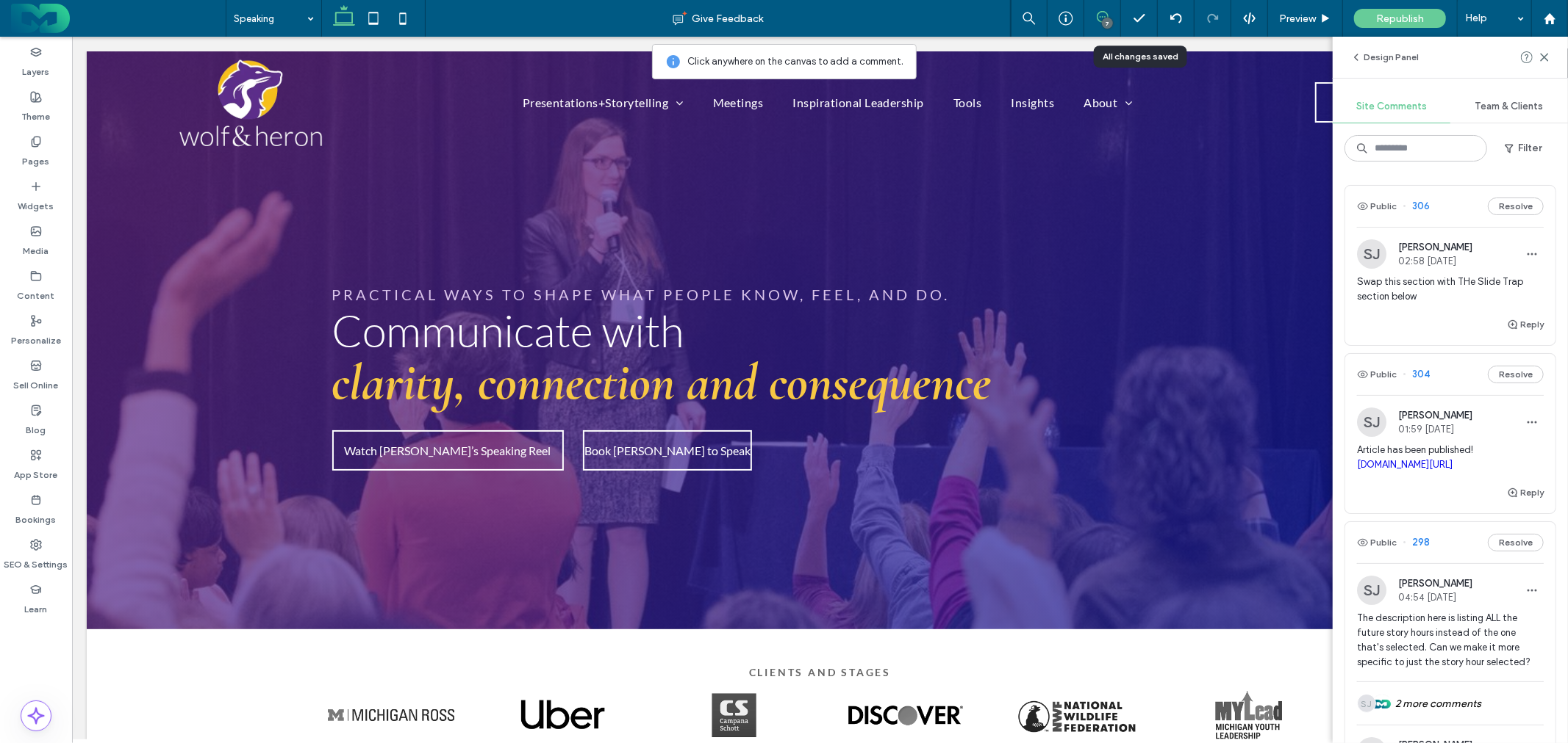
click at [1445, 280] on span "Swap this section with THe Slide Trap section below" at bounding box center [1450, 289] width 187 height 29
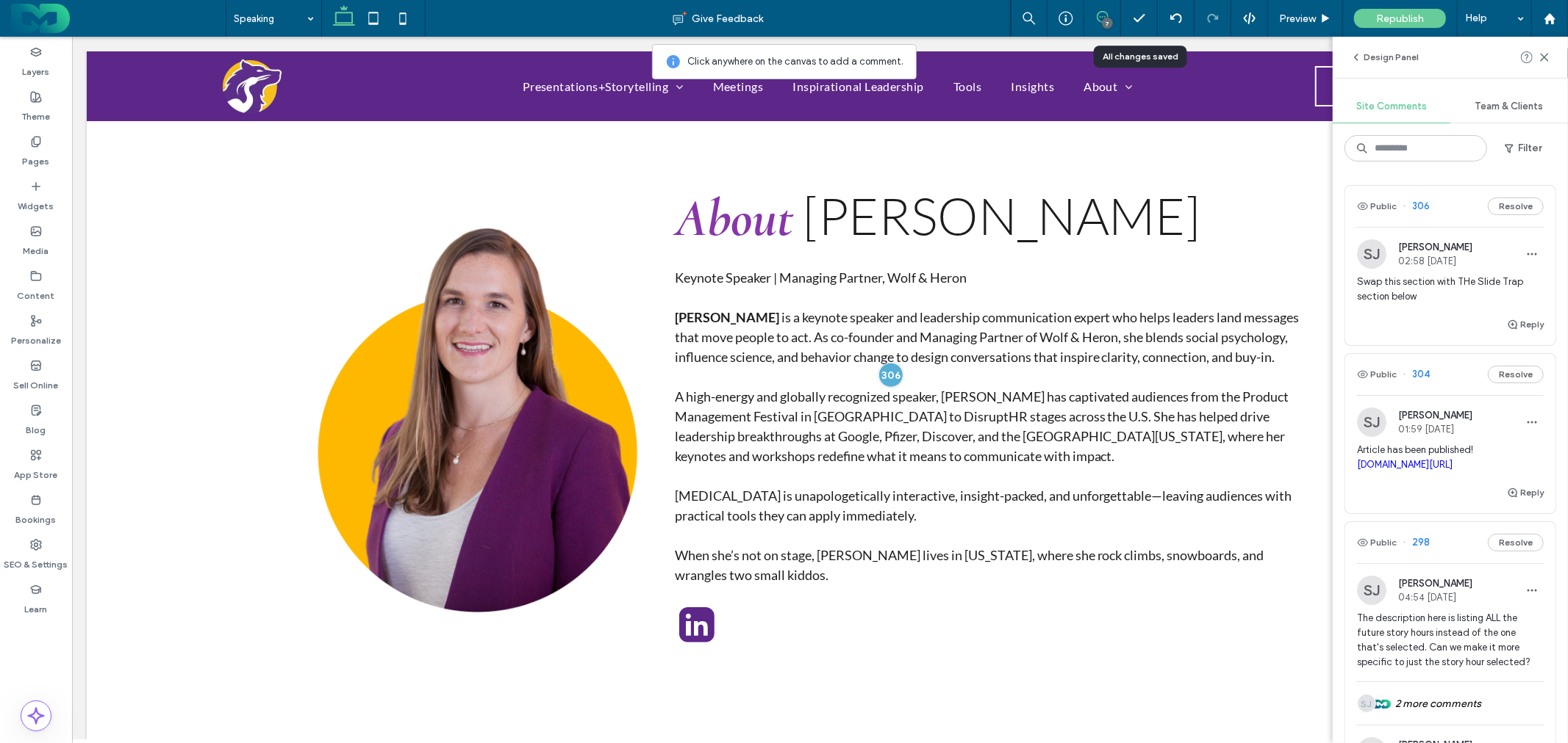
scroll to position [740, 0]
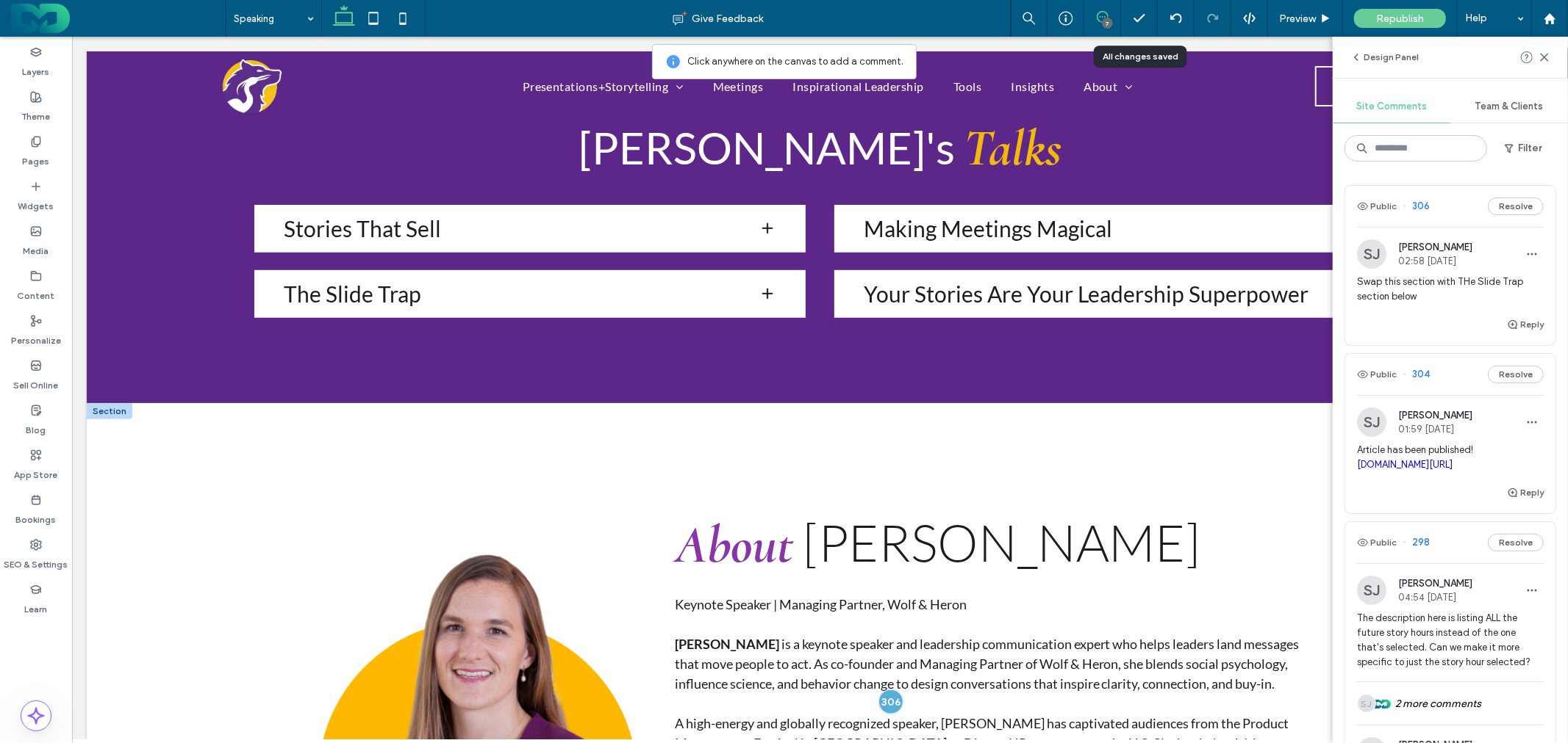
click at [117, 408] on div at bounding box center [108, 410] width 46 height 17
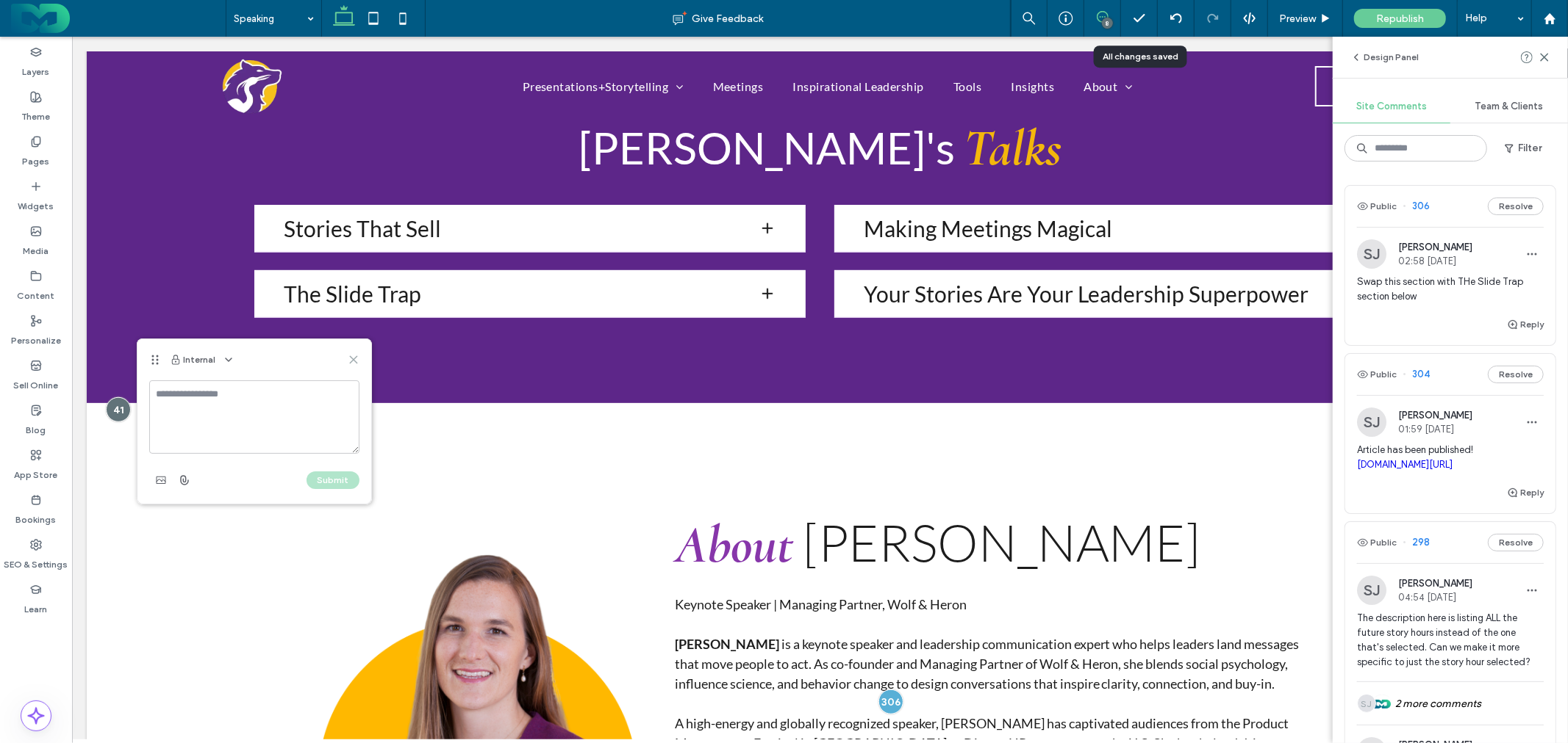
click at [350, 360] on icon at bounding box center [354, 360] width 12 height 12
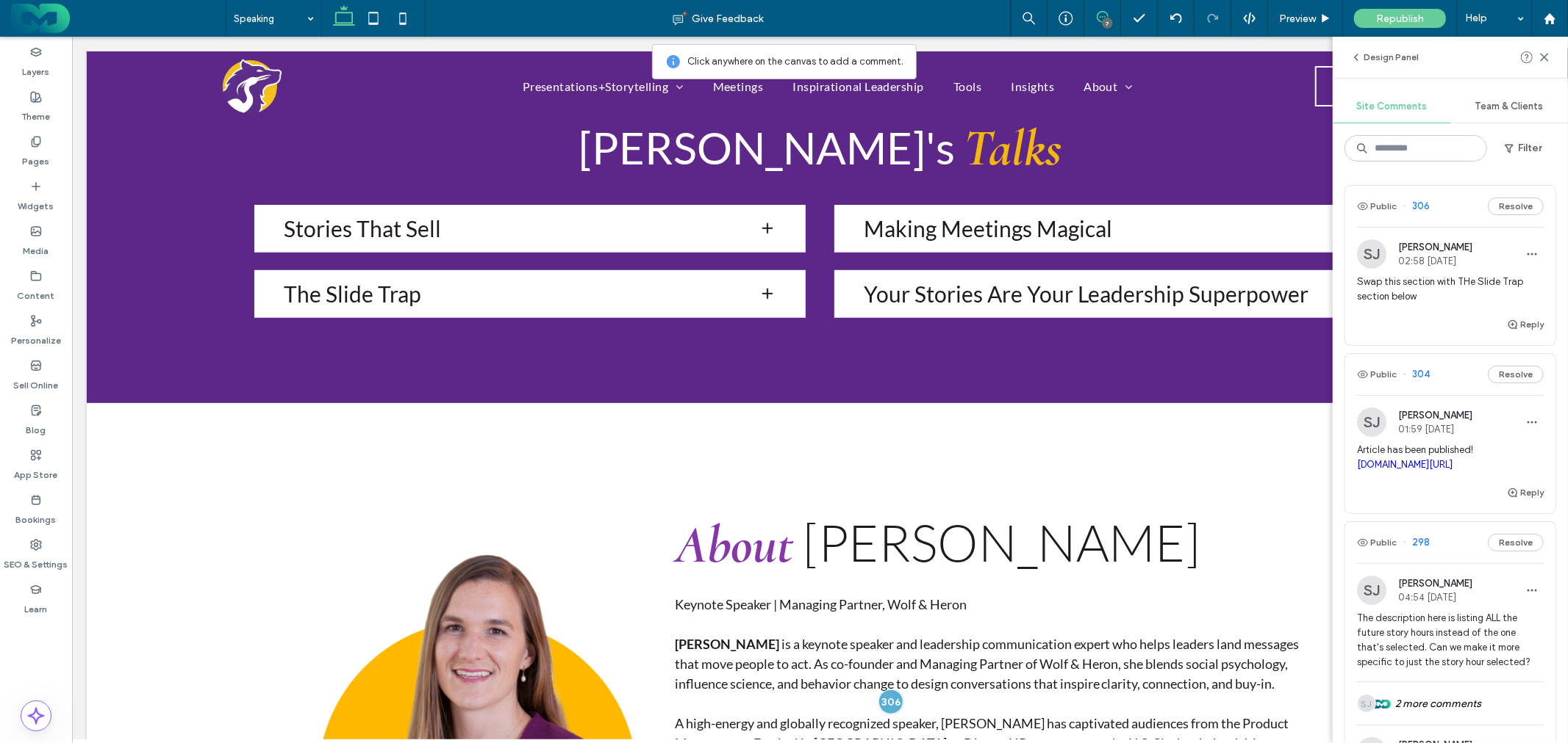
click at [1097, 21] on icon at bounding box center [1103, 17] width 12 height 12
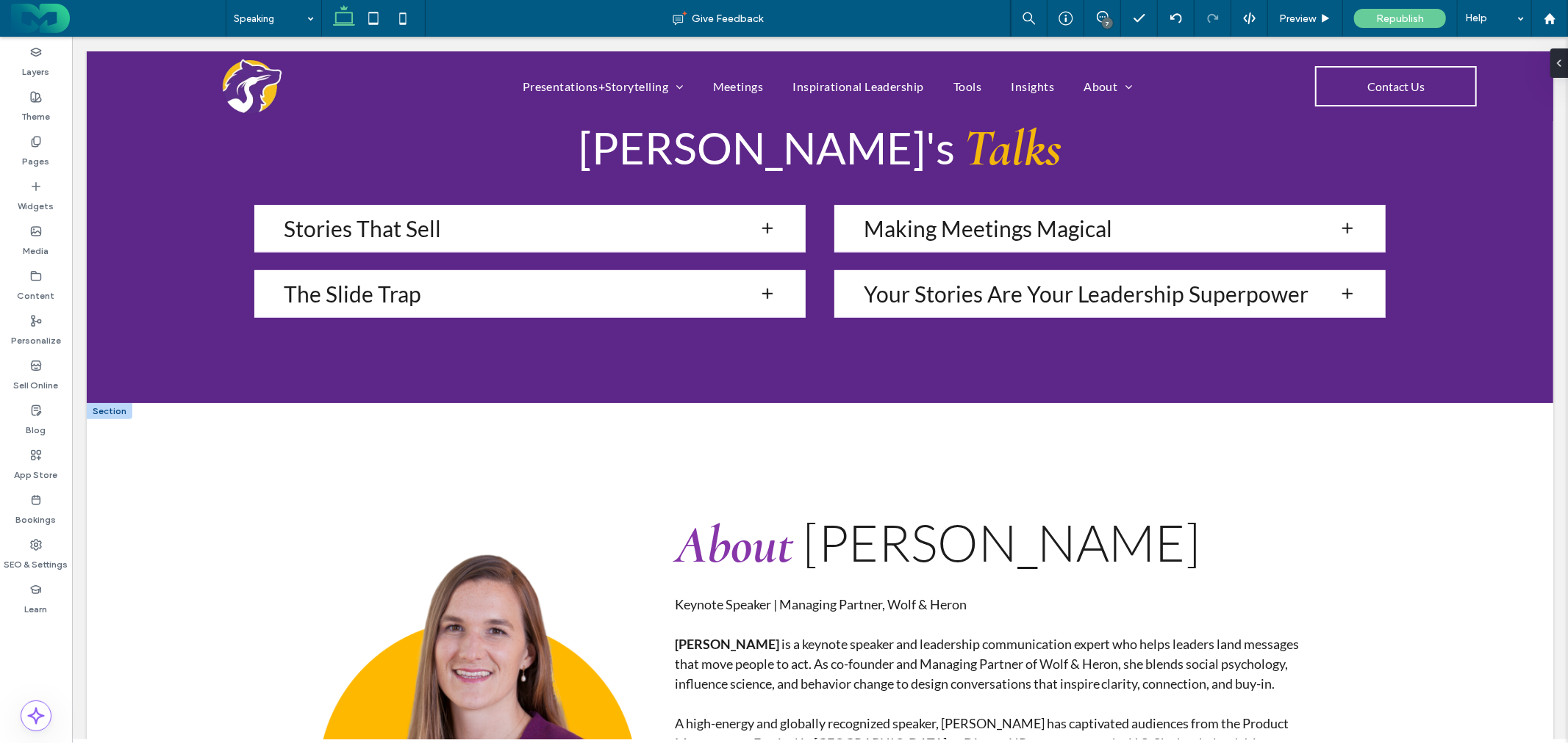
click at [107, 411] on div at bounding box center [108, 410] width 46 height 17
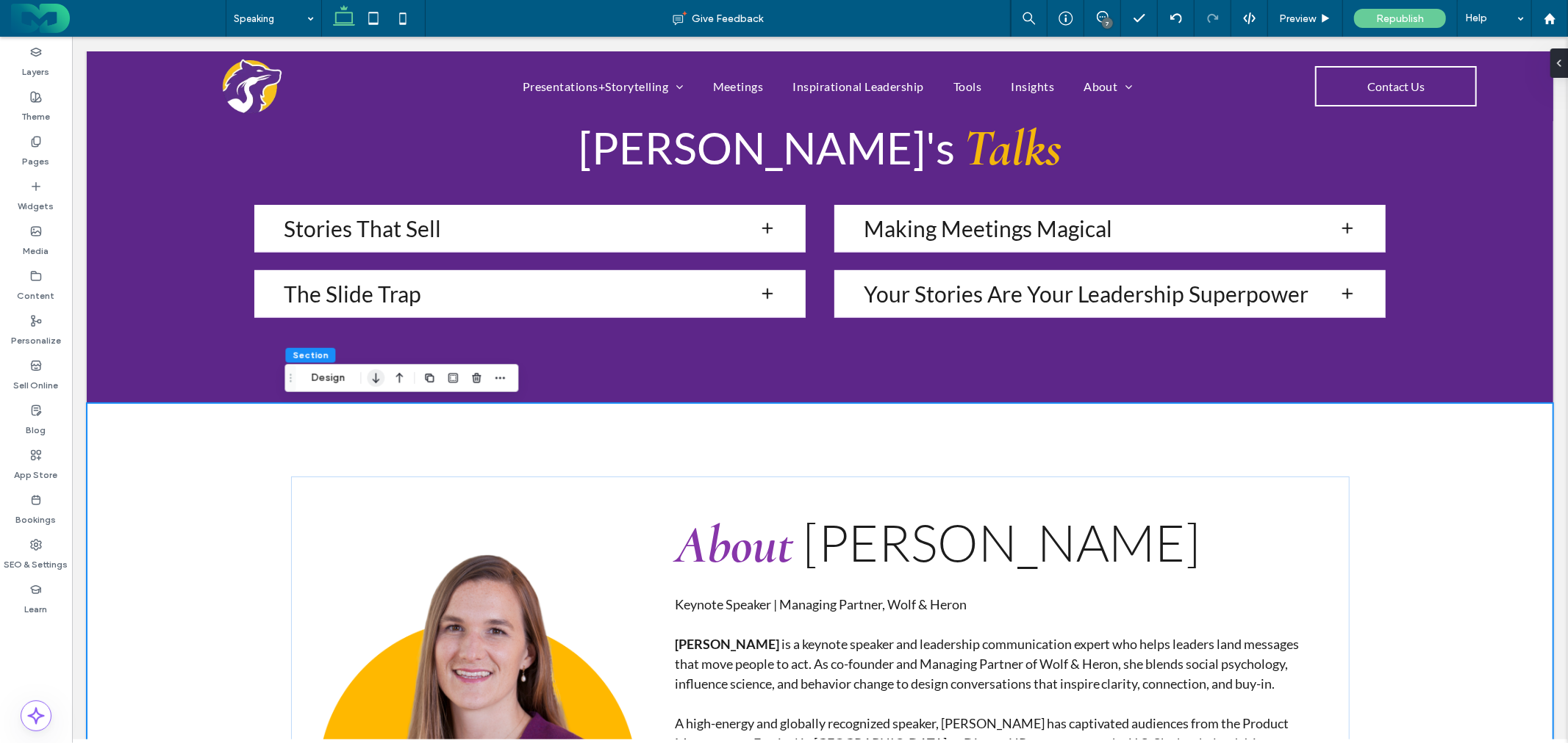
click at [377, 379] on icon "button" at bounding box center [375, 378] width 18 height 26
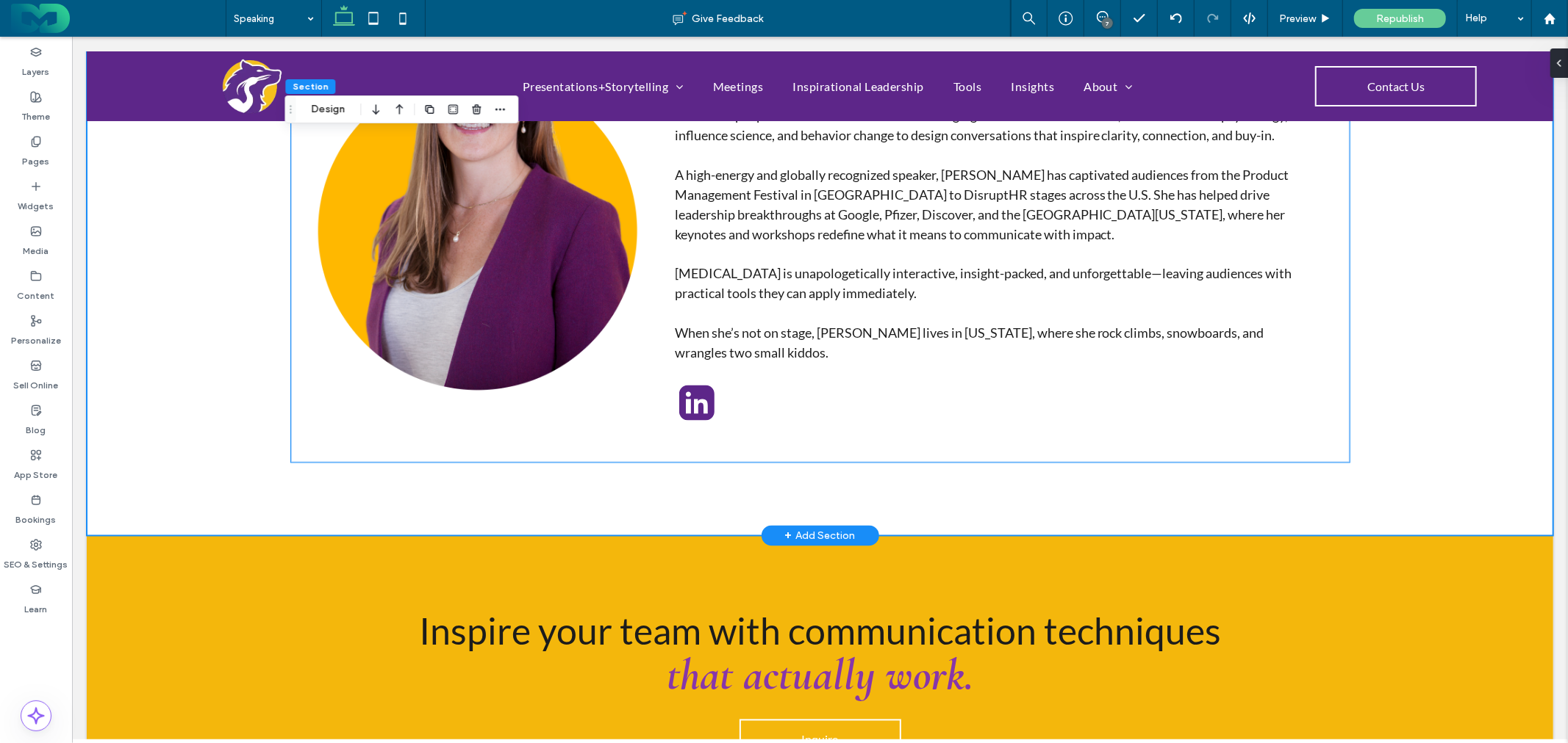
scroll to position [1778, 0]
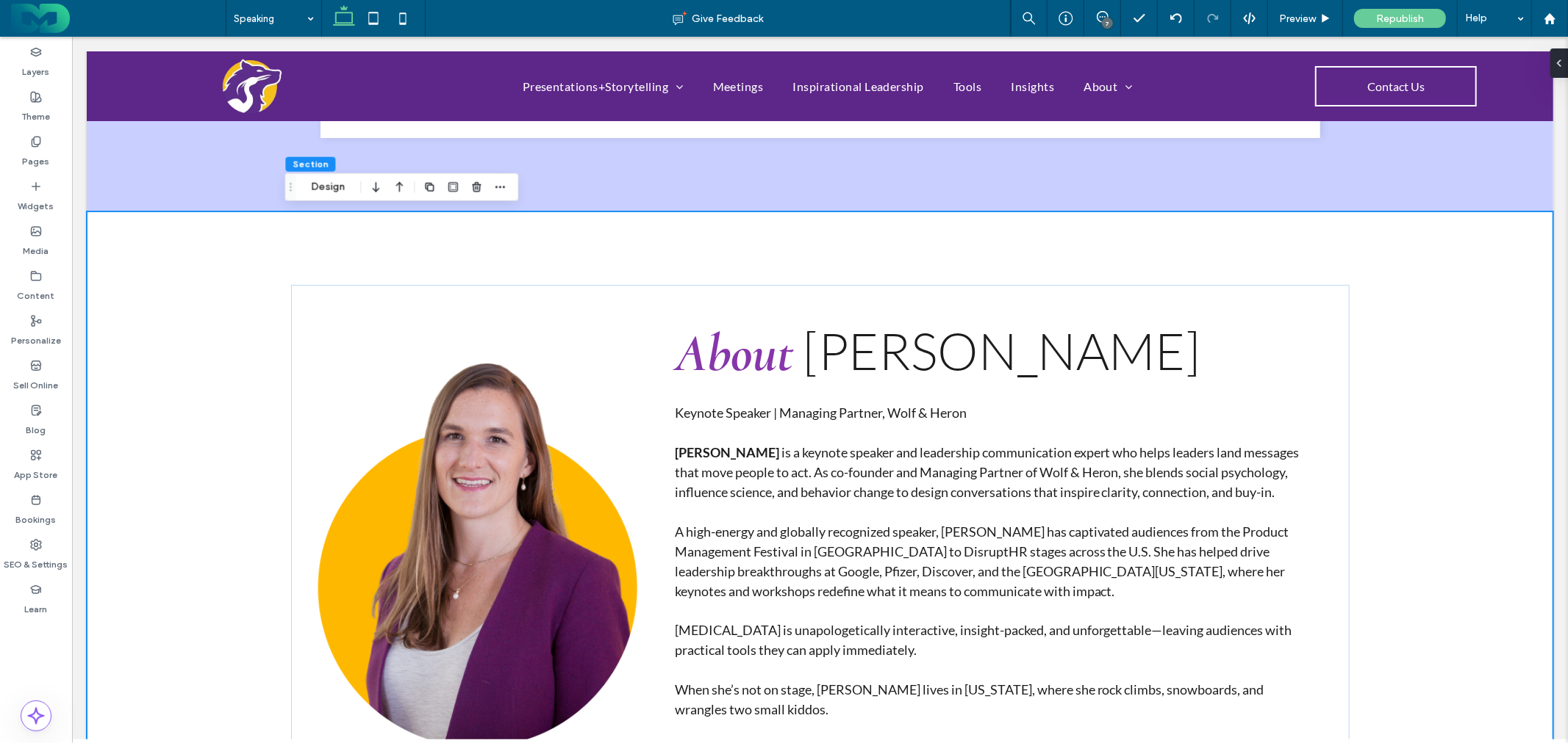
click at [1105, 20] on div "7" at bounding box center [1107, 22] width 11 height 11
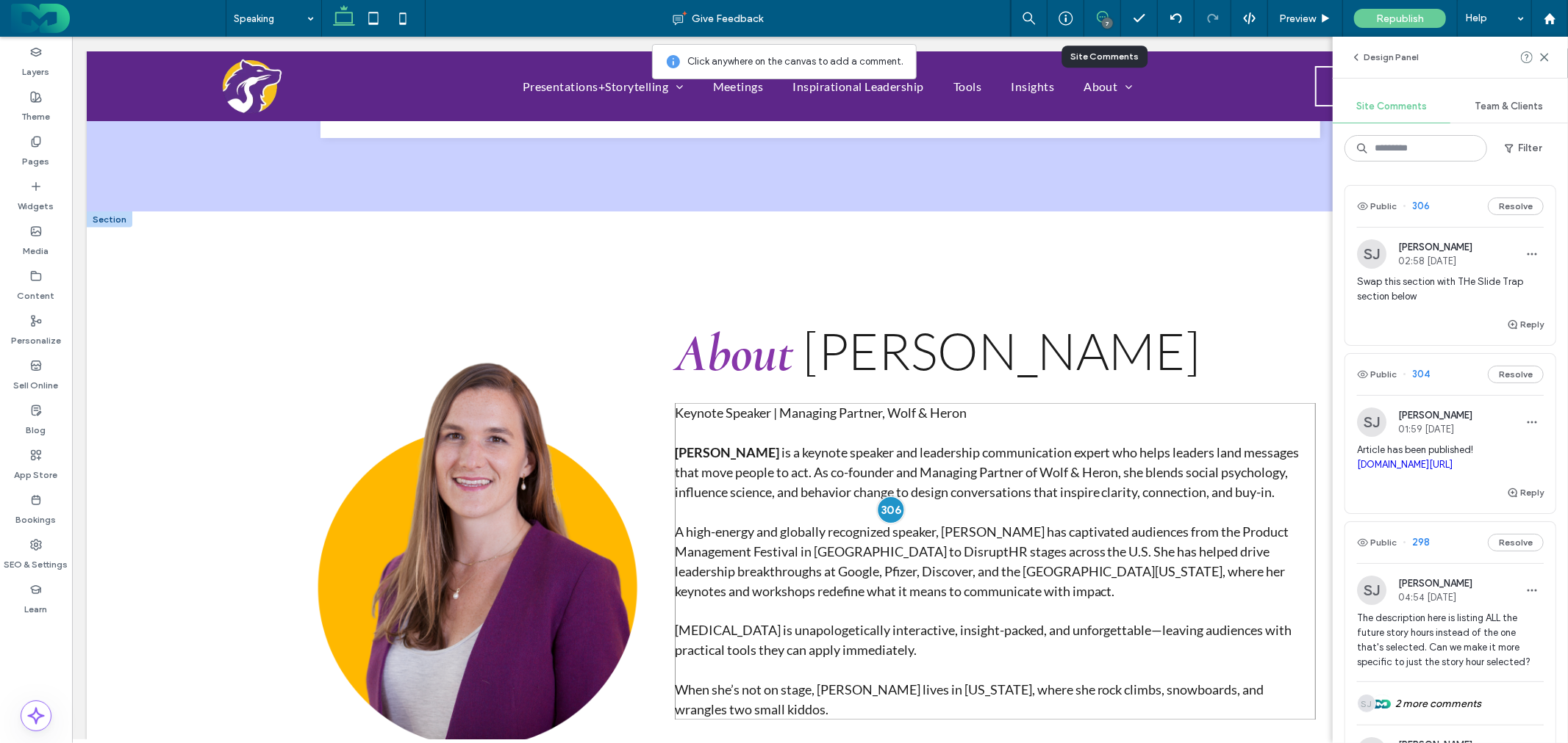
click at [884, 506] on div at bounding box center [890, 511] width 27 height 27
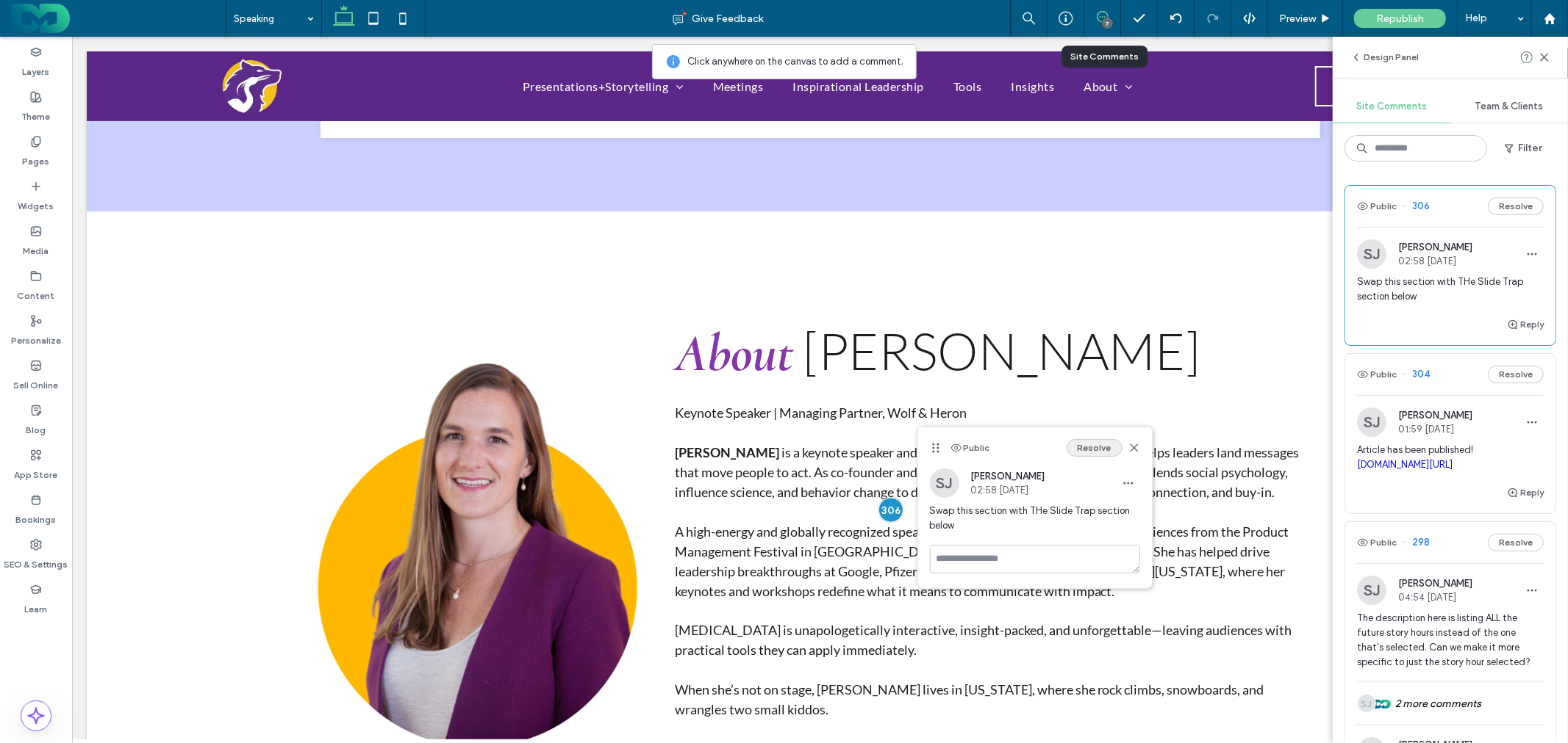
click at [1100, 448] on button "Resolve" at bounding box center [1094, 448] width 56 height 18
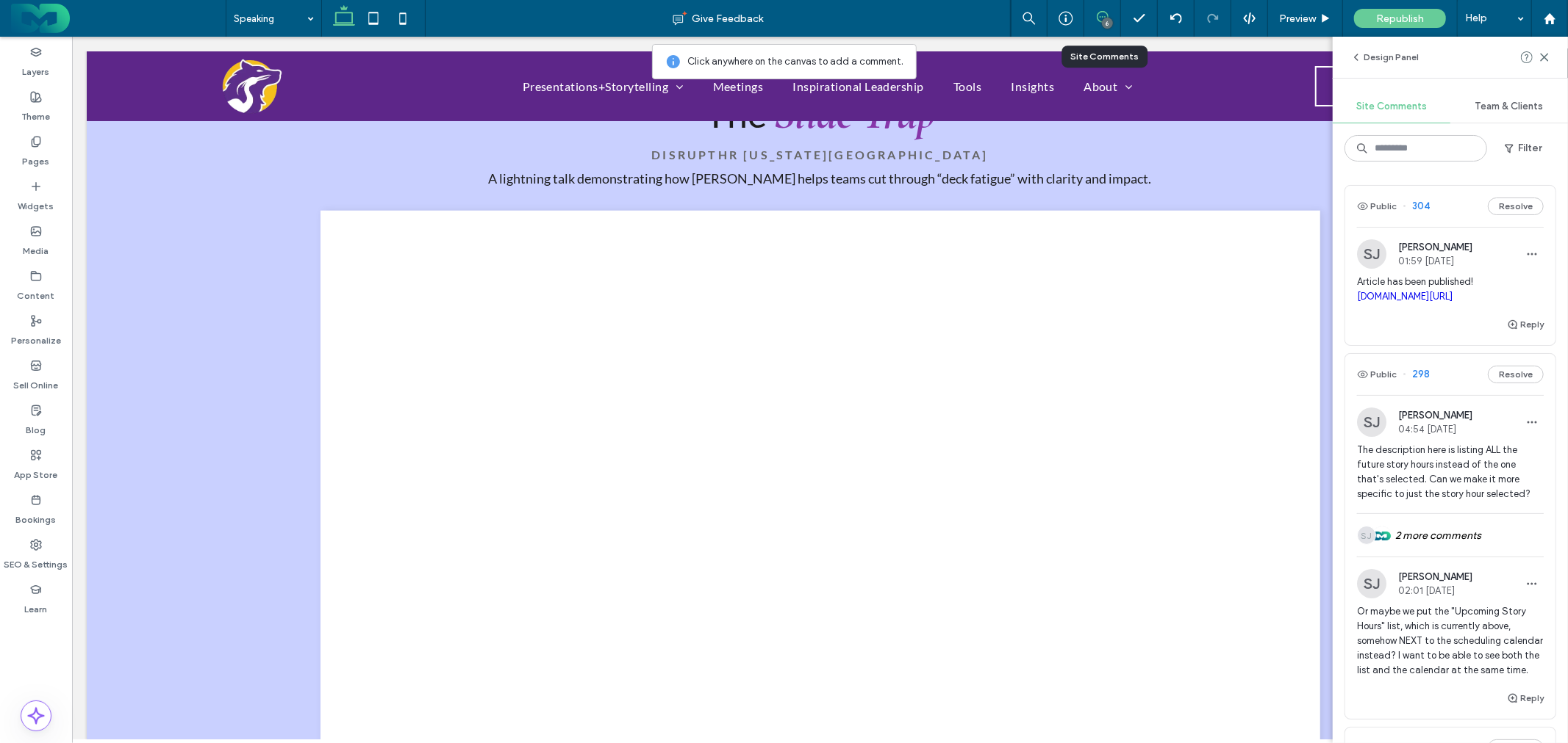
scroll to position [1125, 0]
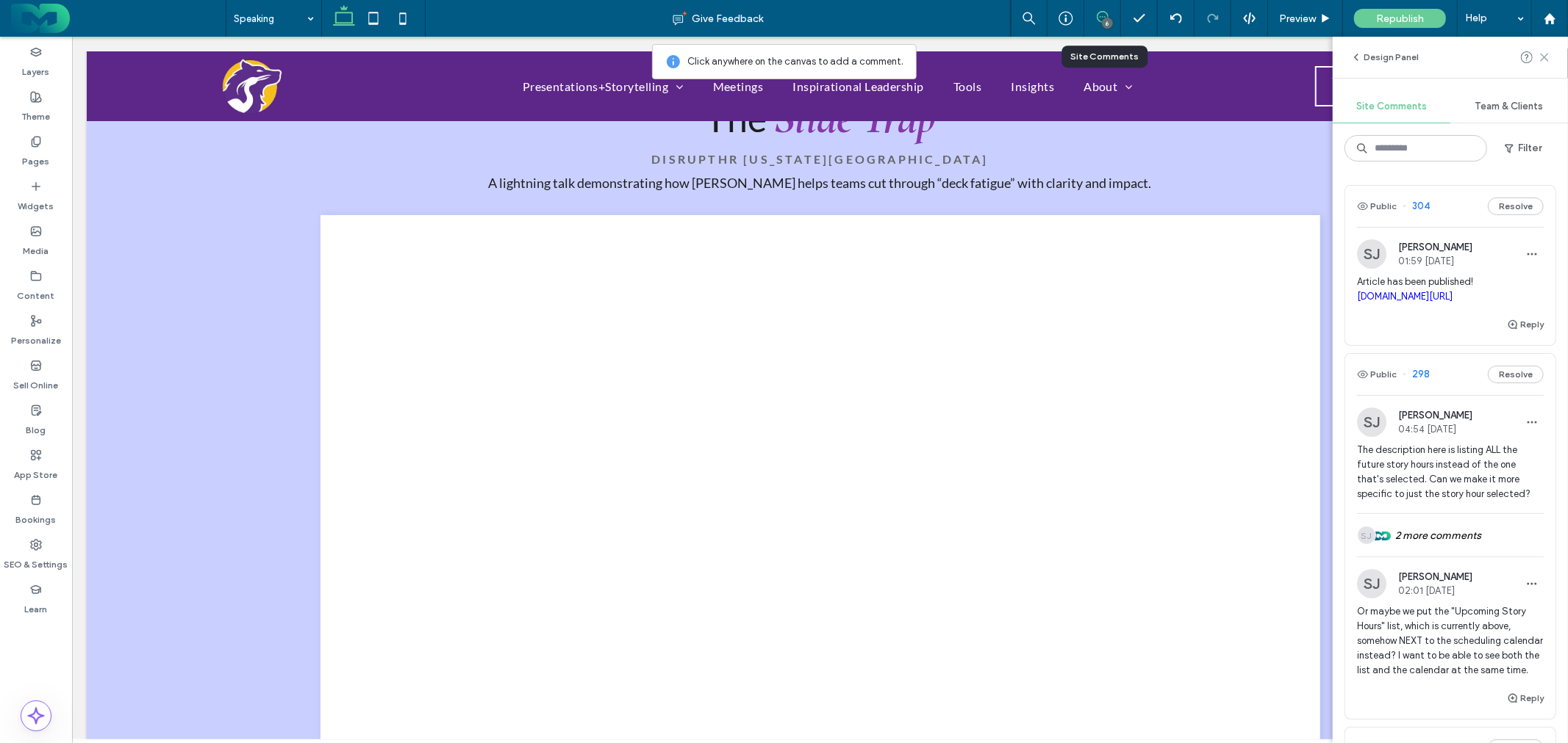
click at [1543, 55] on use at bounding box center [1544, 57] width 7 height 7
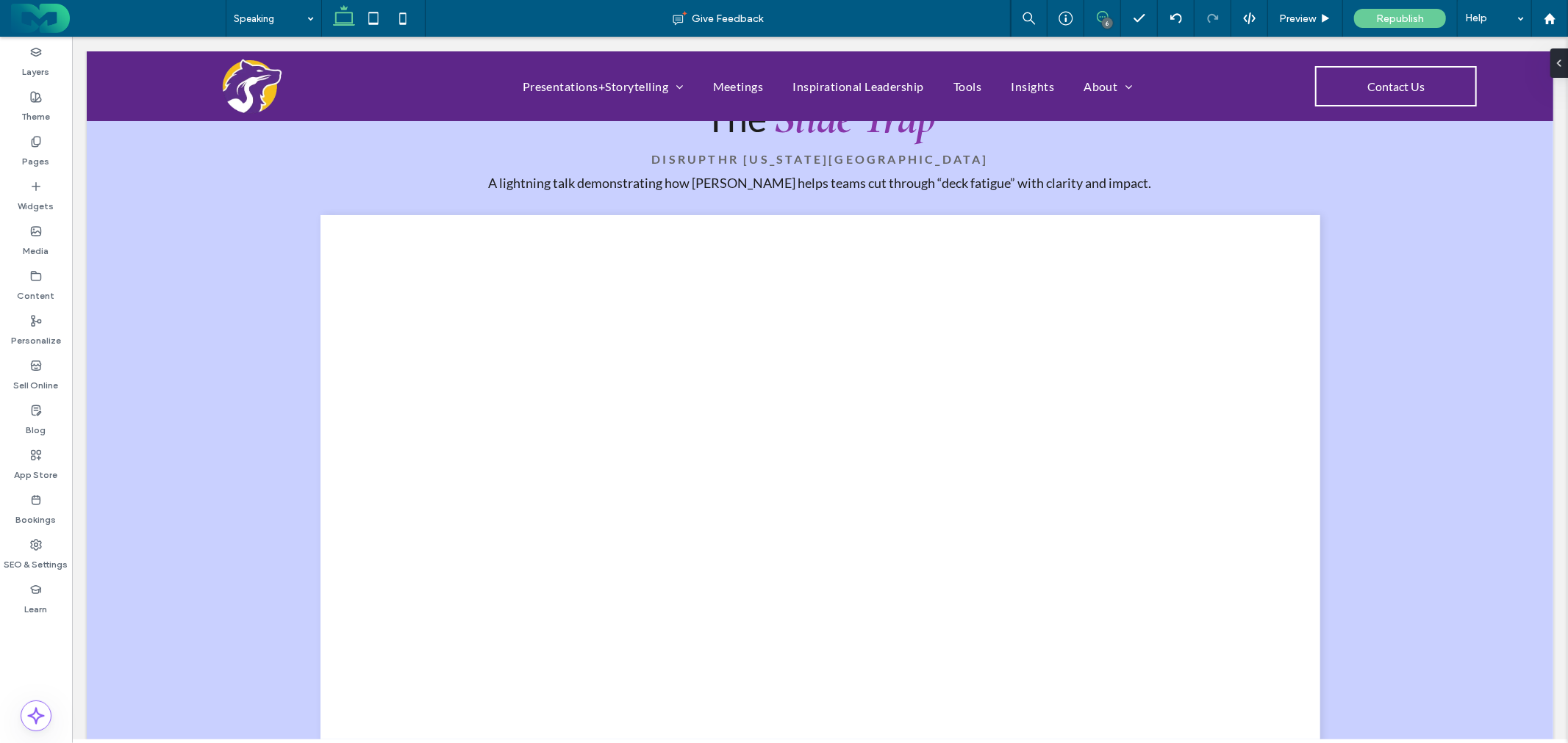
click at [1106, 16] on icon at bounding box center [1103, 17] width 12 height 12
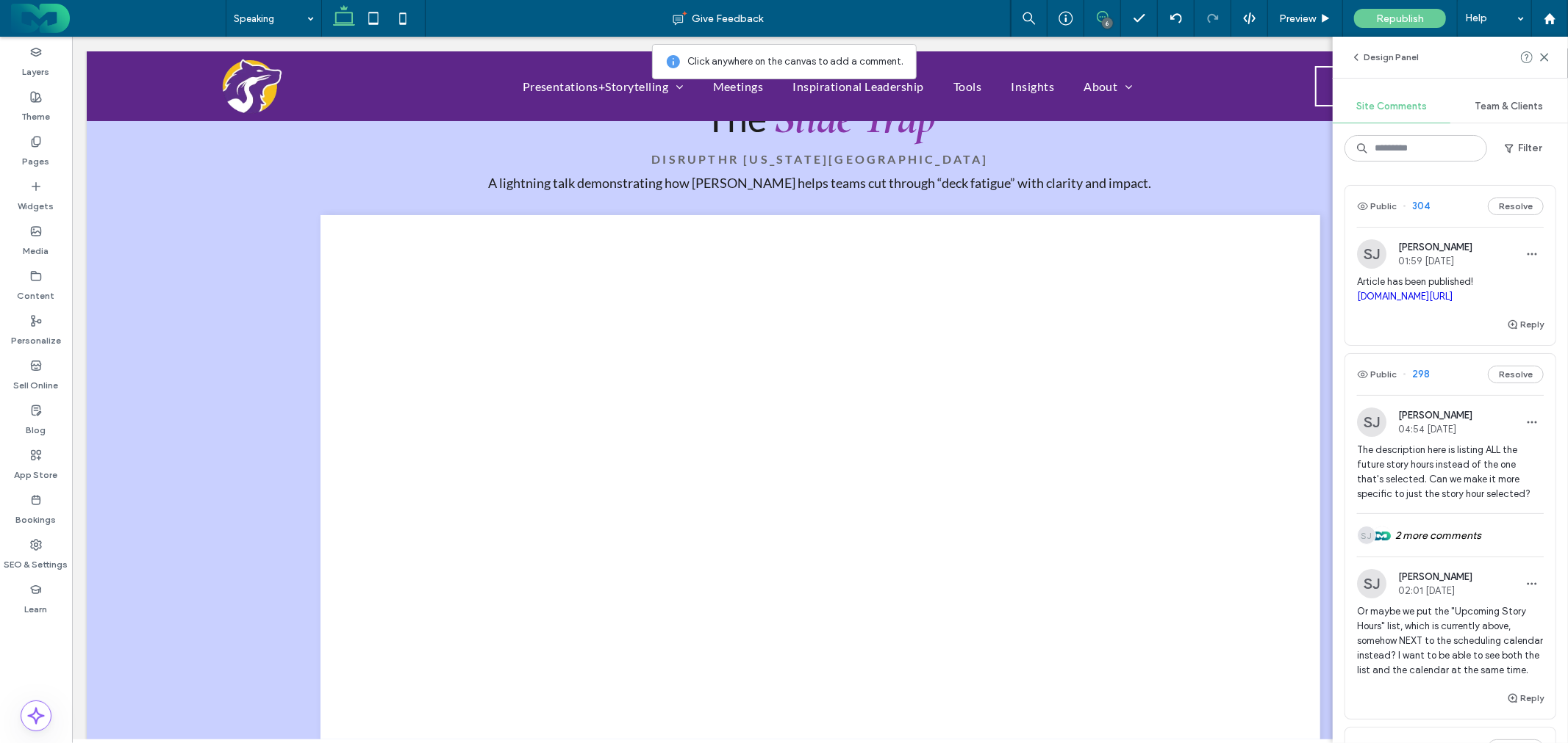
click at [1464, 277] on span "Article has been published! wolfandheron.com/insights/our-meeting-manifesto-rec…" at bounding box center [1450, 289] width 187 height 29
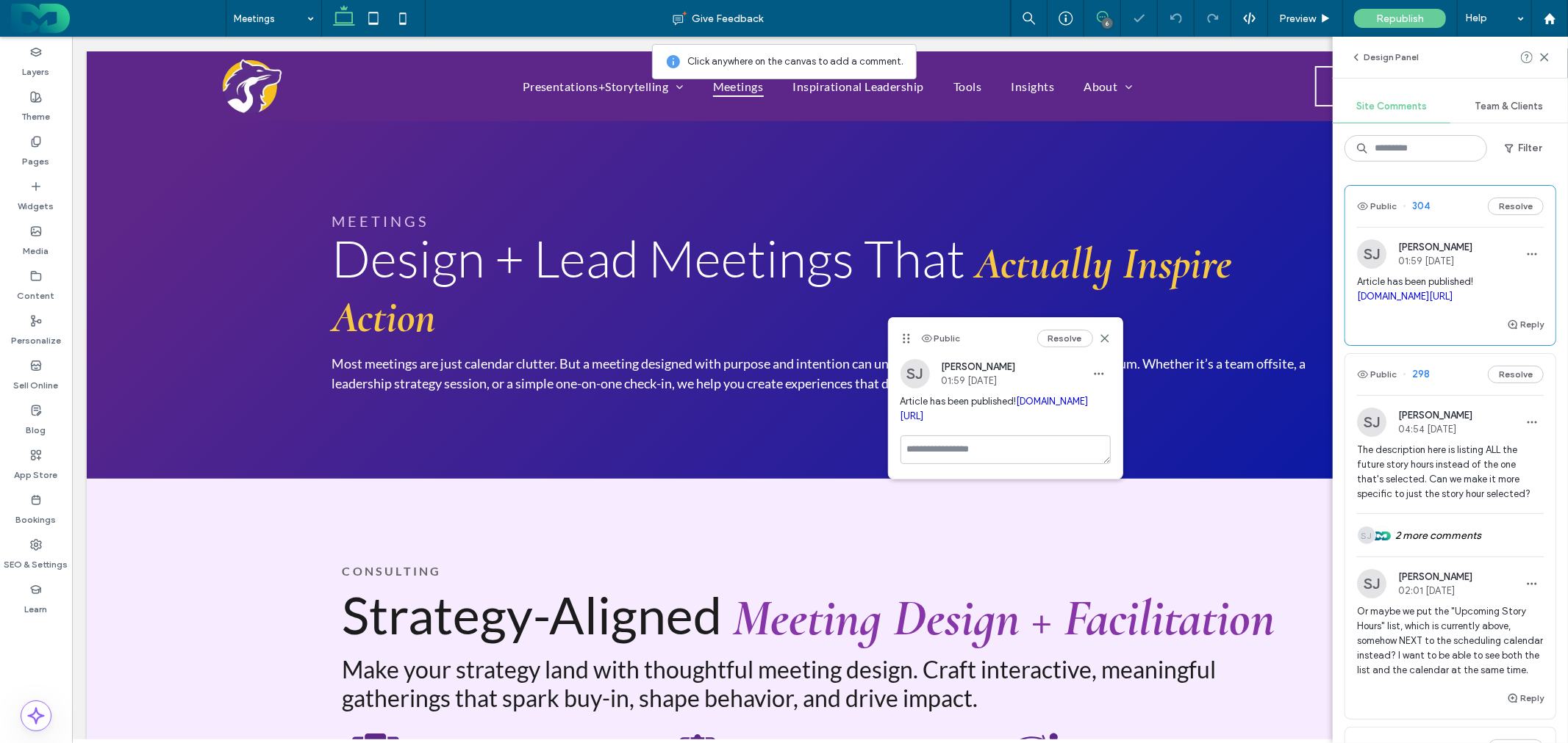
scroll to position [2393, 0]
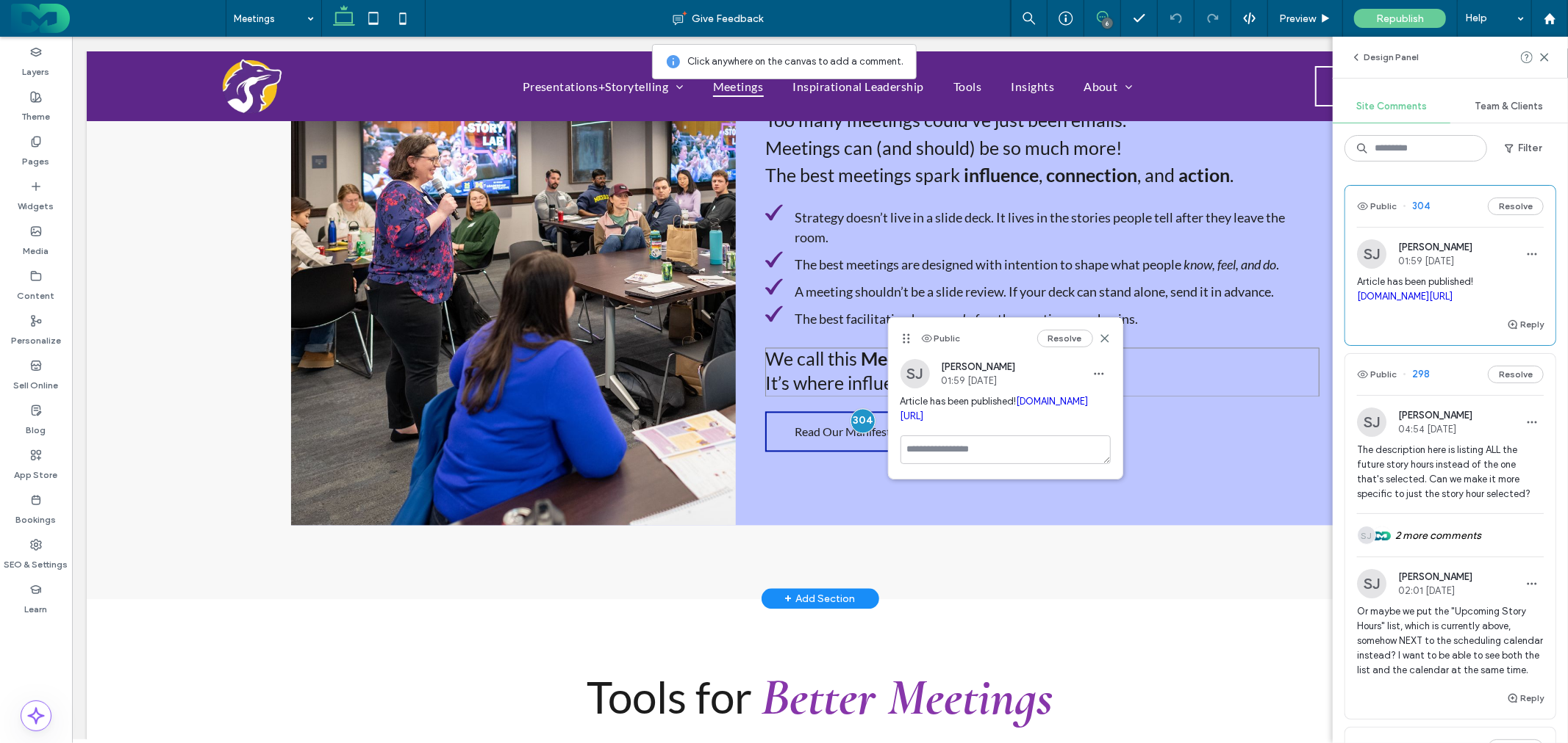
click at [1156, 347] on h3 "We call this Meeting Design ." at bounding box center [1041, 357] width 554 height 22
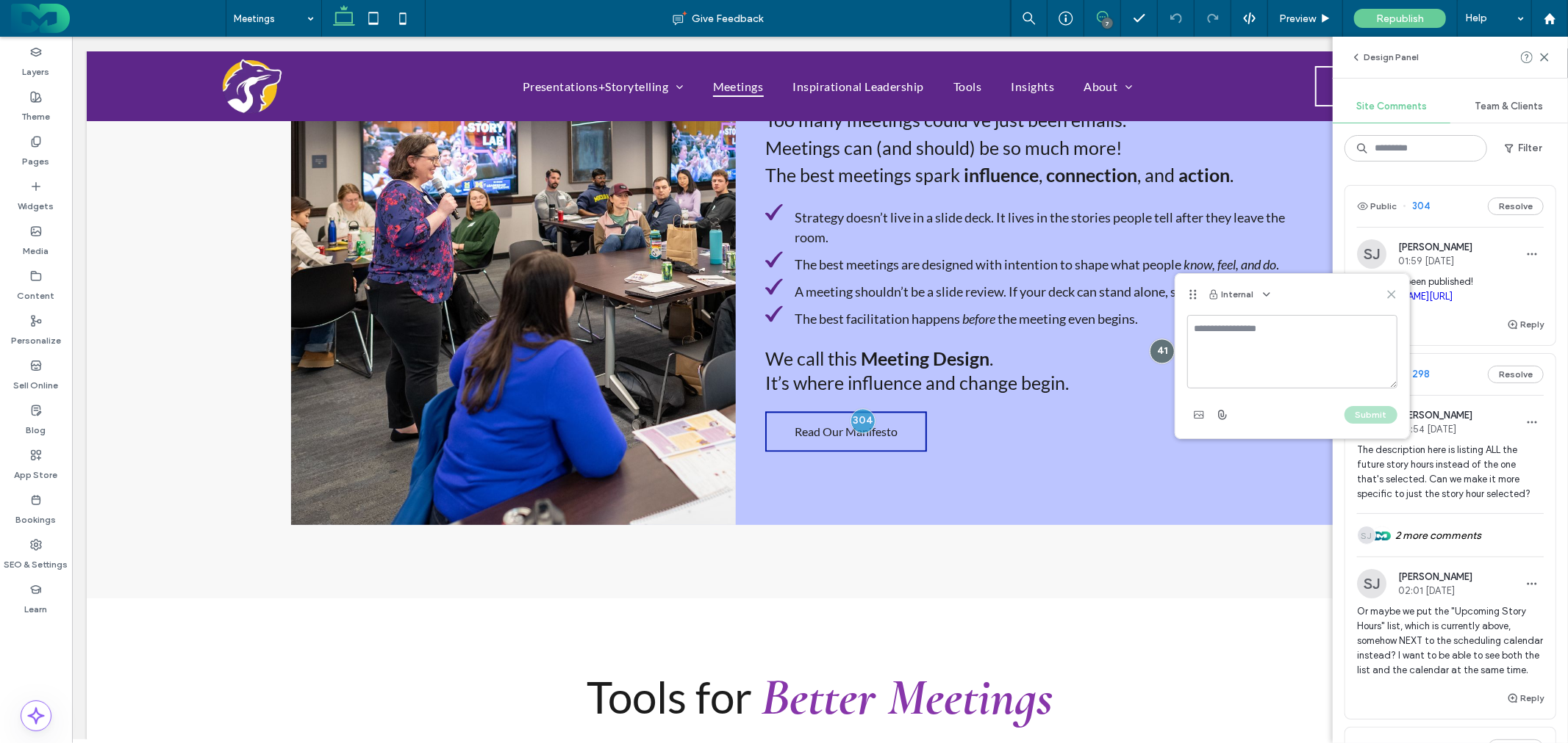
click at [1387, 290] on icon at bounding box center [1391, 295] width 12 height 12
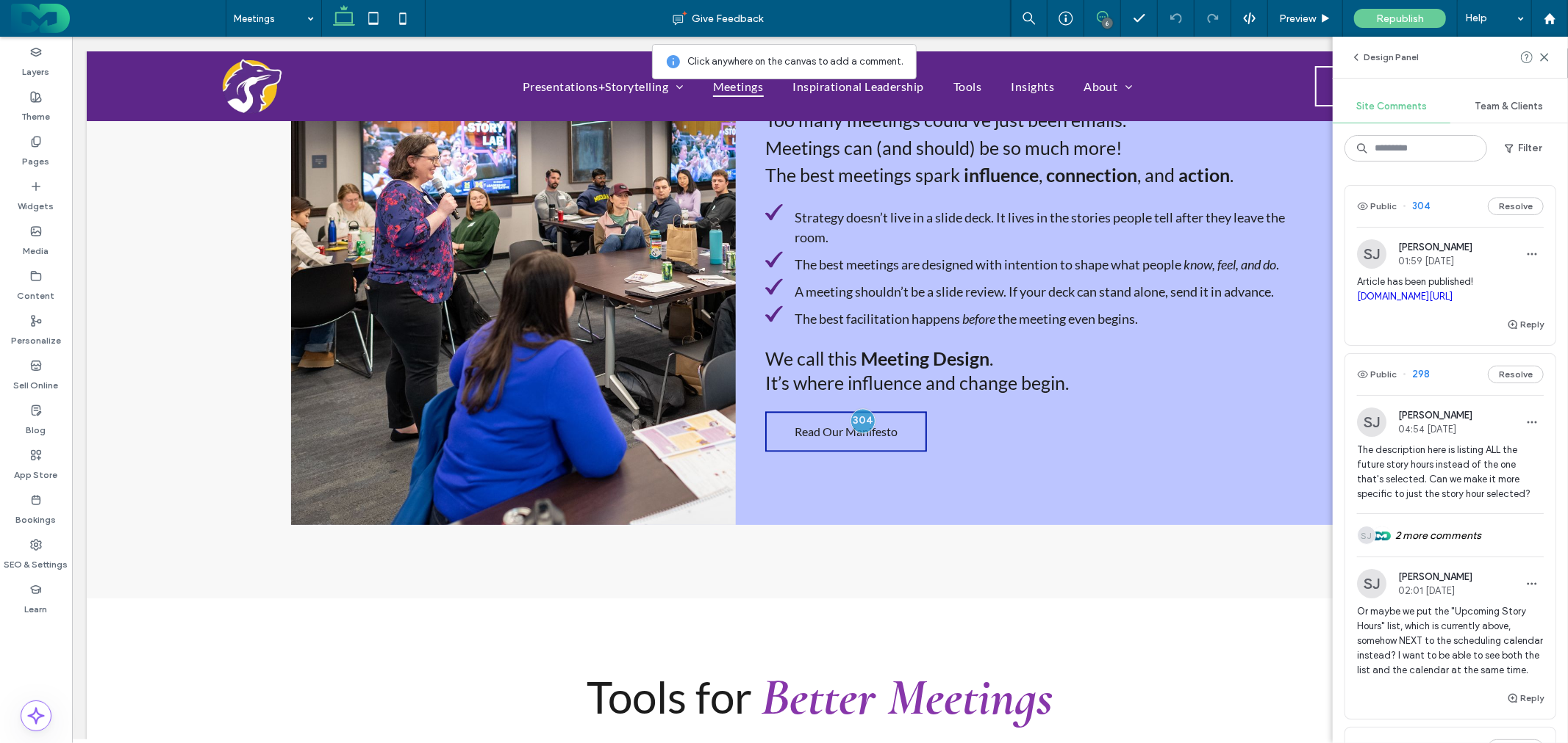
click at [1100, 19] on icon at bounding box center [1103, 17] width 12 height 12
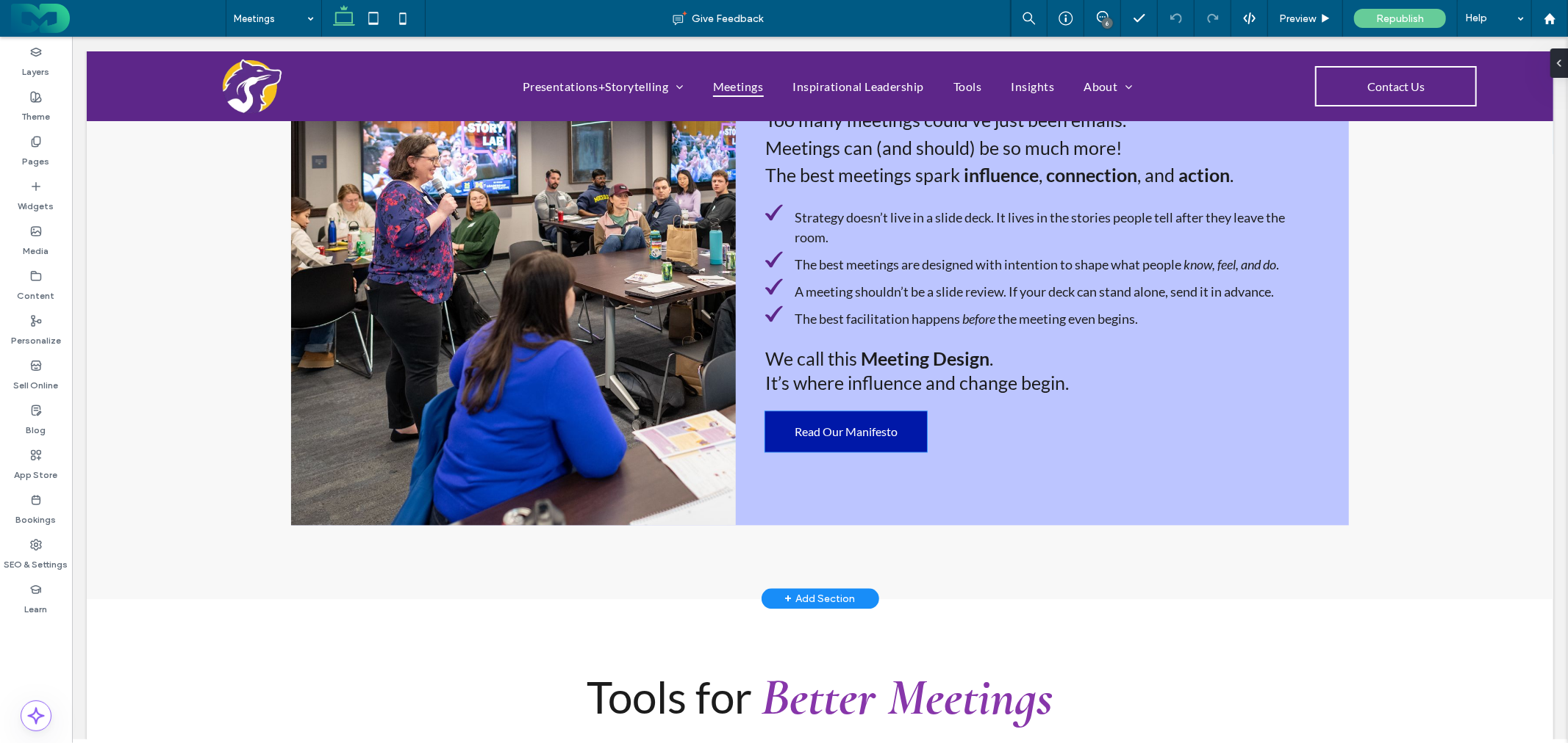
click at [842, 424] on span "Read Our Manifesto" at bounding box center [845, 431] width 103 height 14
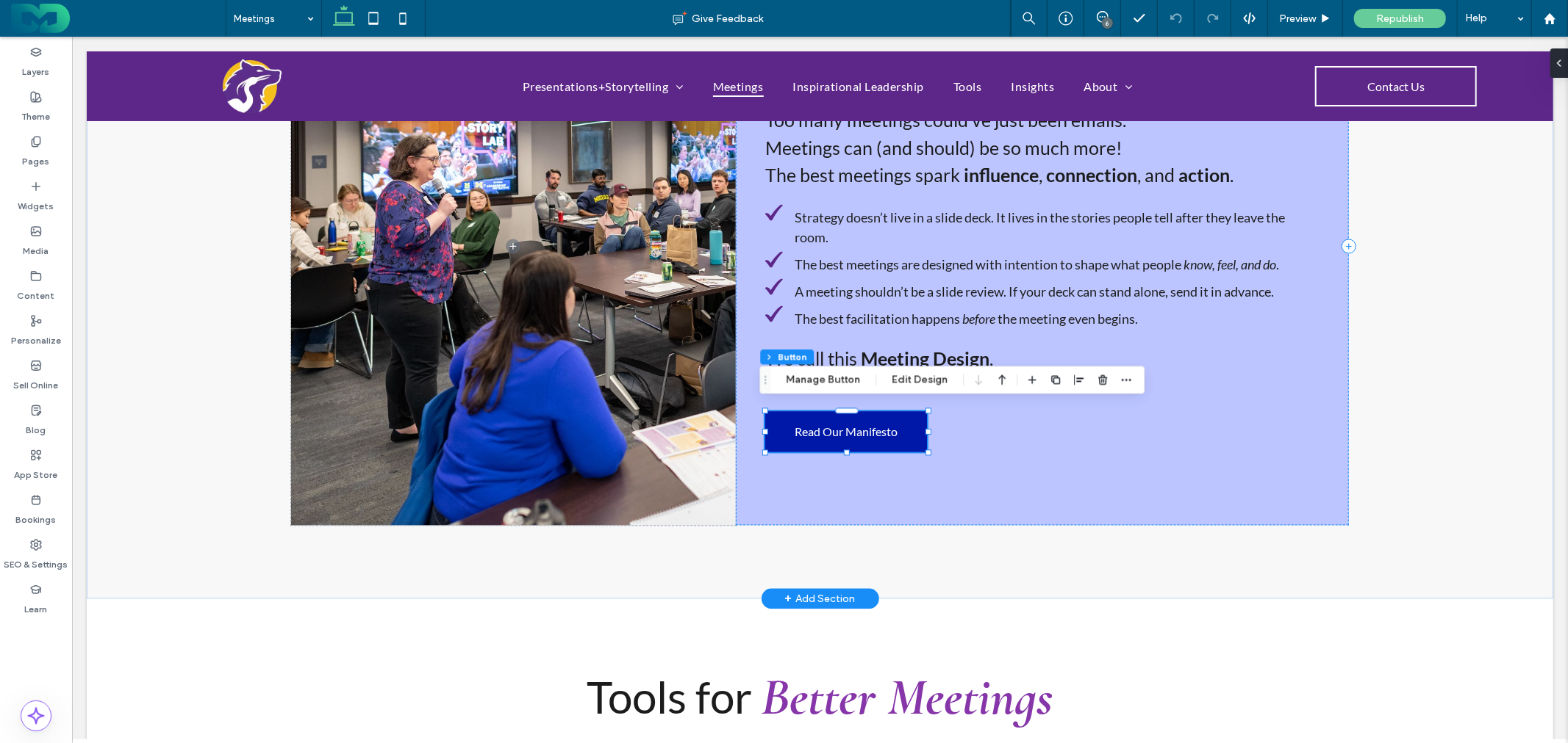
click at [842, 424] on span "Read Our Manifesto" at bounding box center [845, 431] width 103 height 14
type input "*"
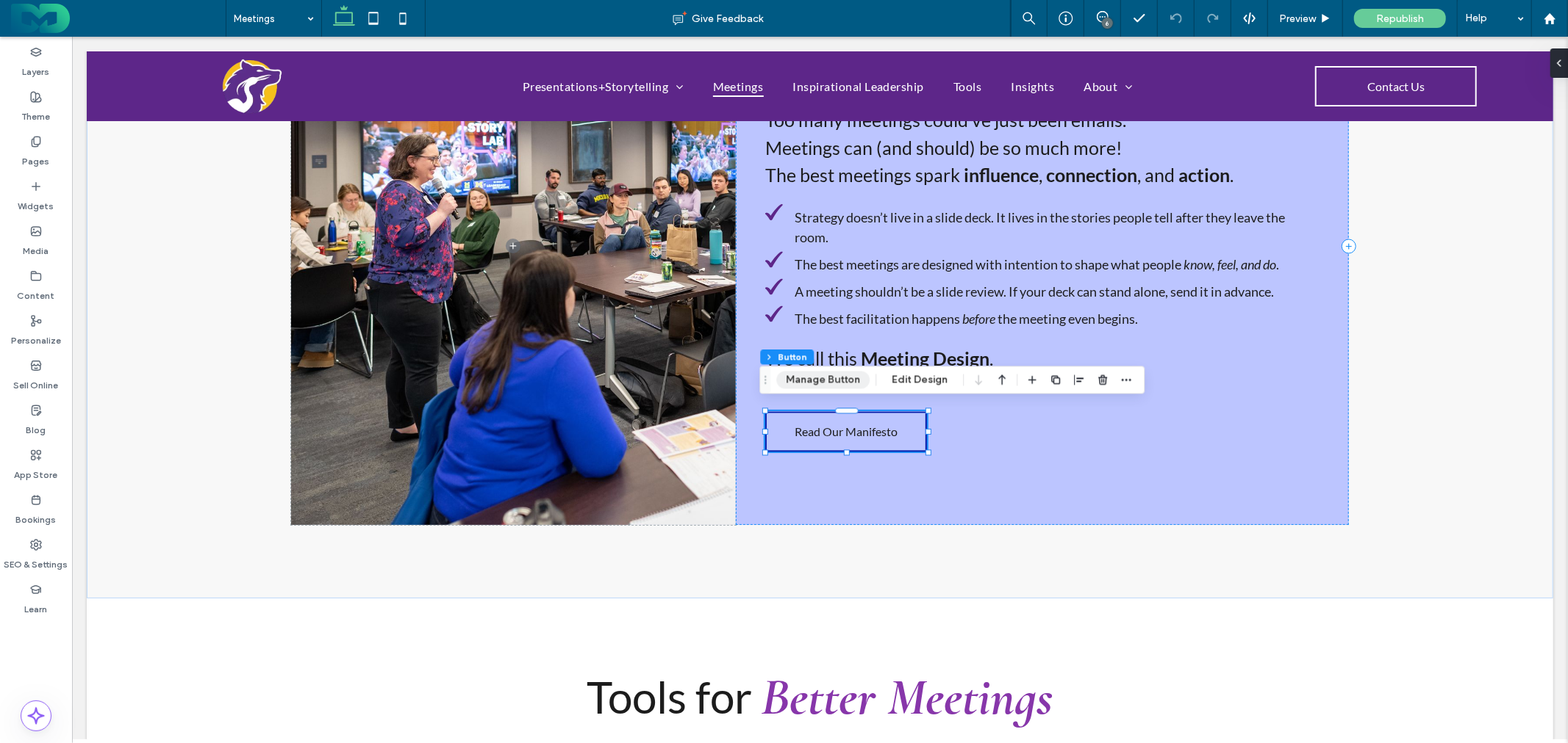
click at [833, 376] on button "Manage Button" at bounding box center [824, 380] width 94 height 18
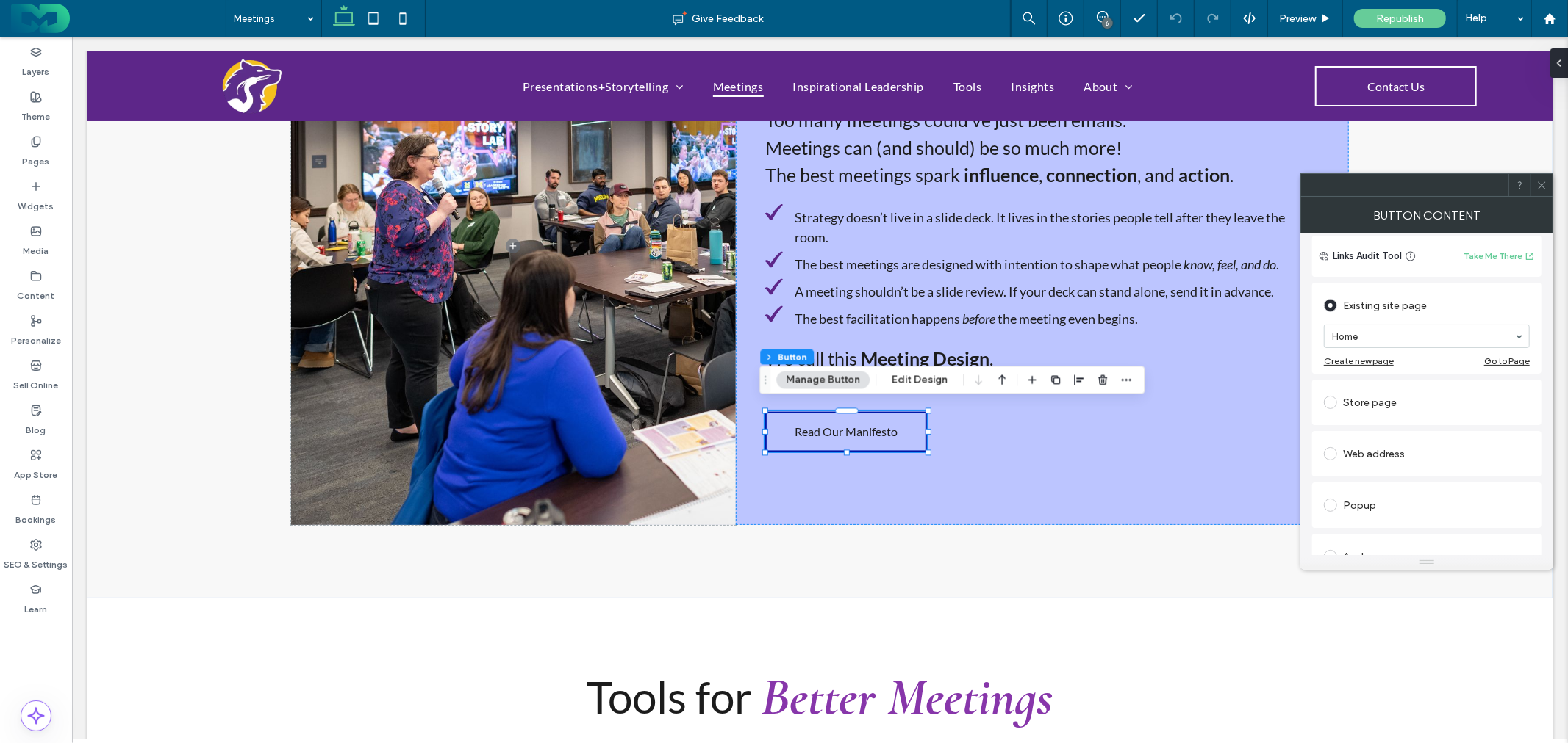
scroll to position [163, 0]
click at [1377, 476] on div "Web address" at bounding box center [1426, 476] width 206 height 23
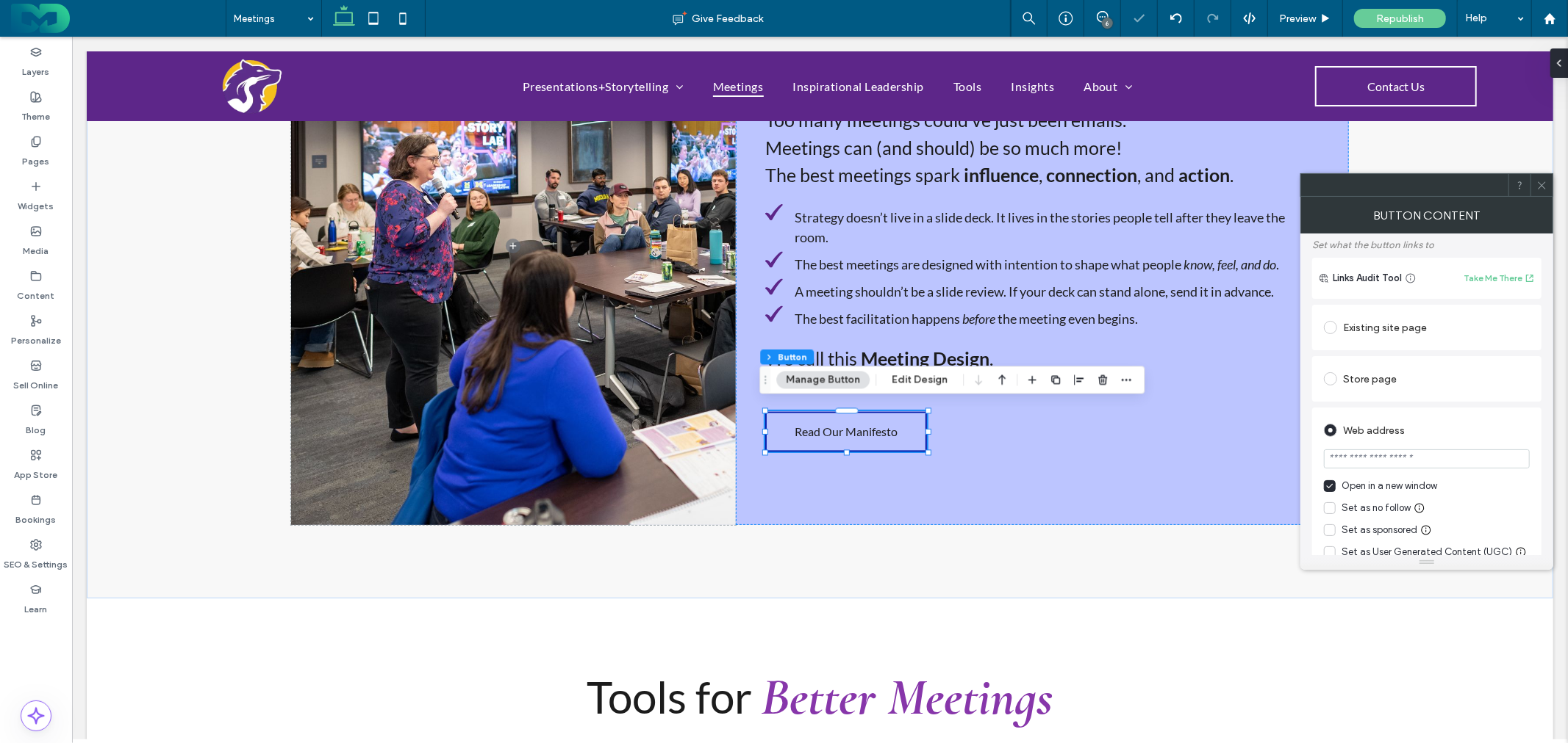
click at [1379, 462] on input "url" at bounding box center [1426, 459] width 206 height 20
paste input "**********"
type input "**********"
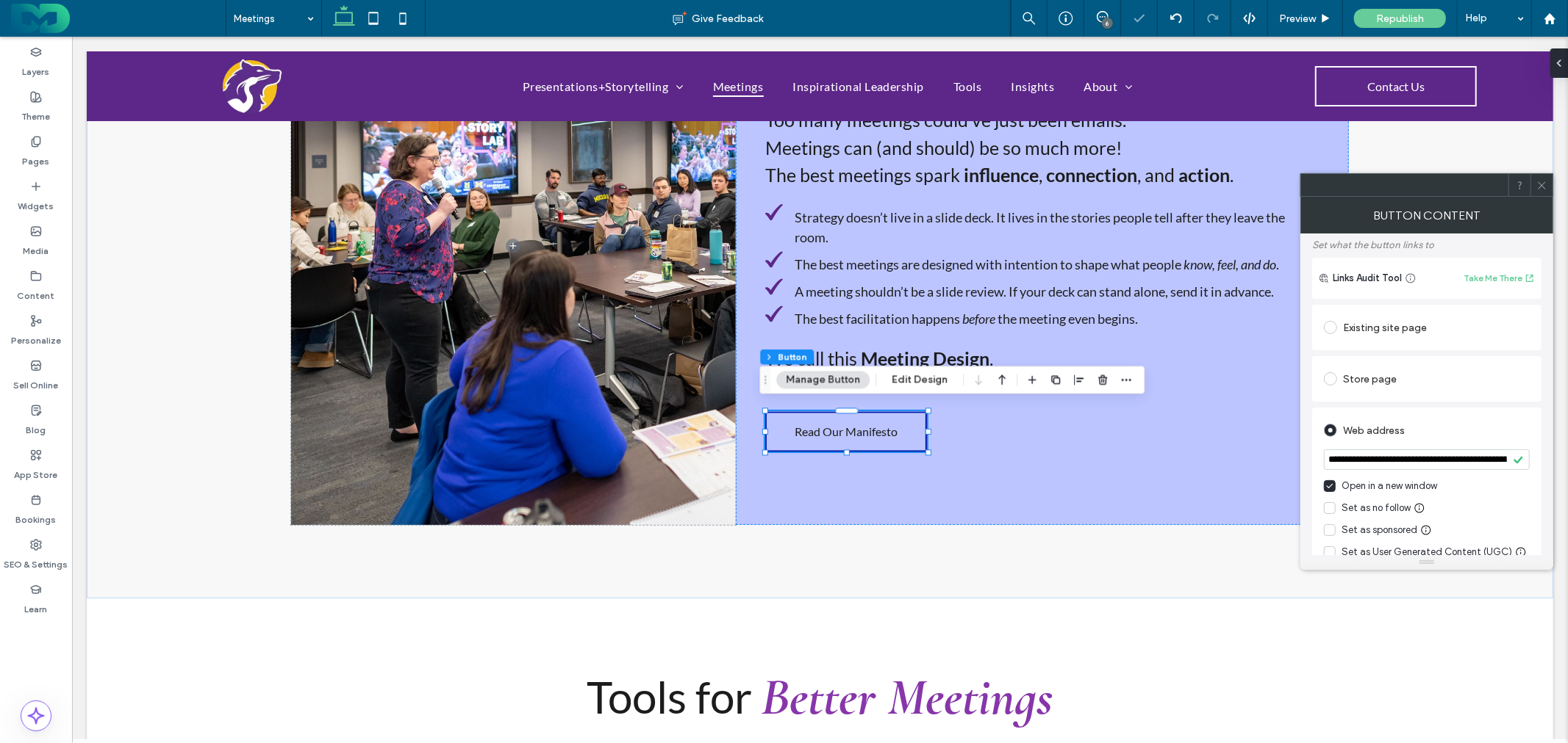
click at [1544, 189] on span at bounding box center [1542, 185] width 11 height 22
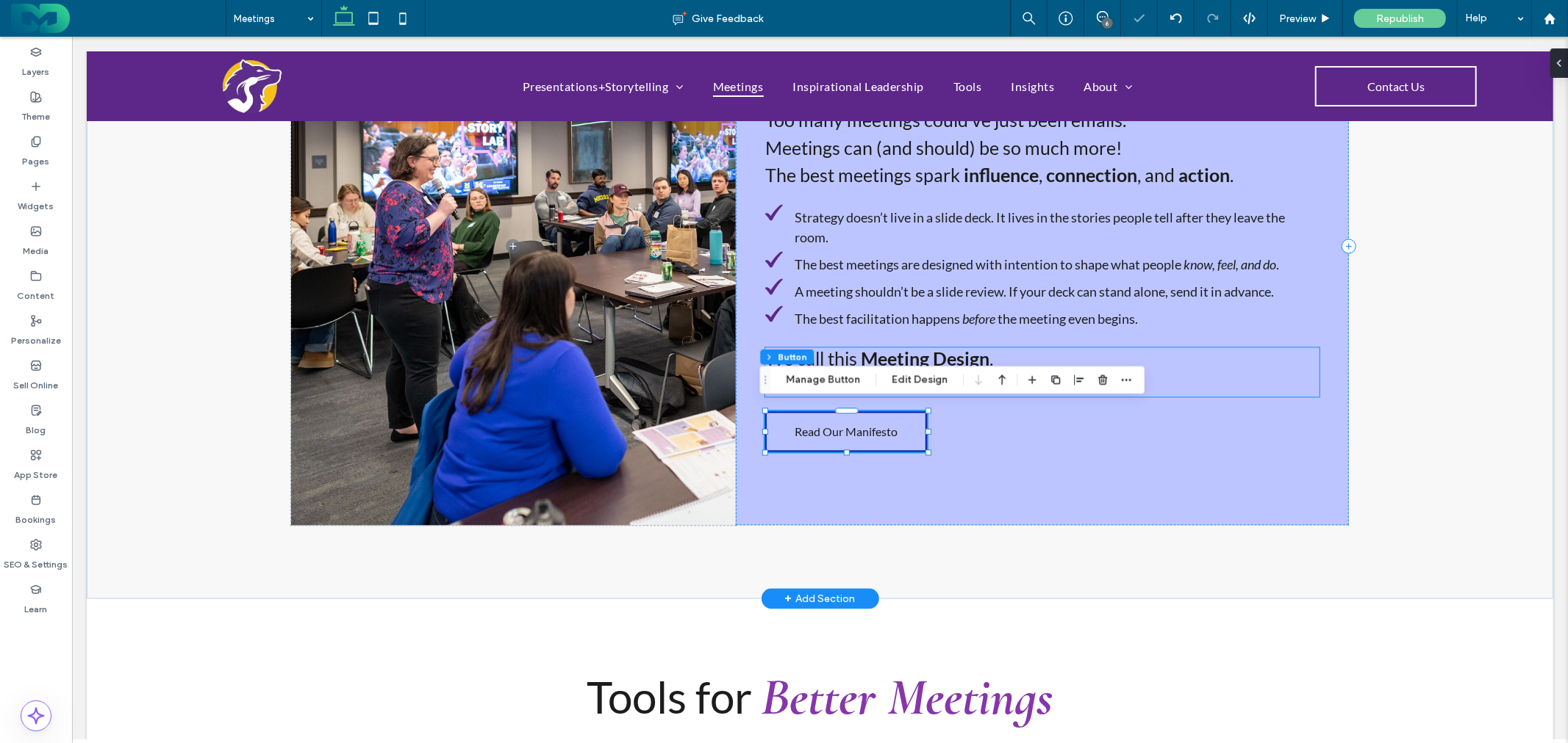
click at [1304, 371] on h3 "It’s where influence and change begin." at bounding box center [1041, 383] width 554 height 28
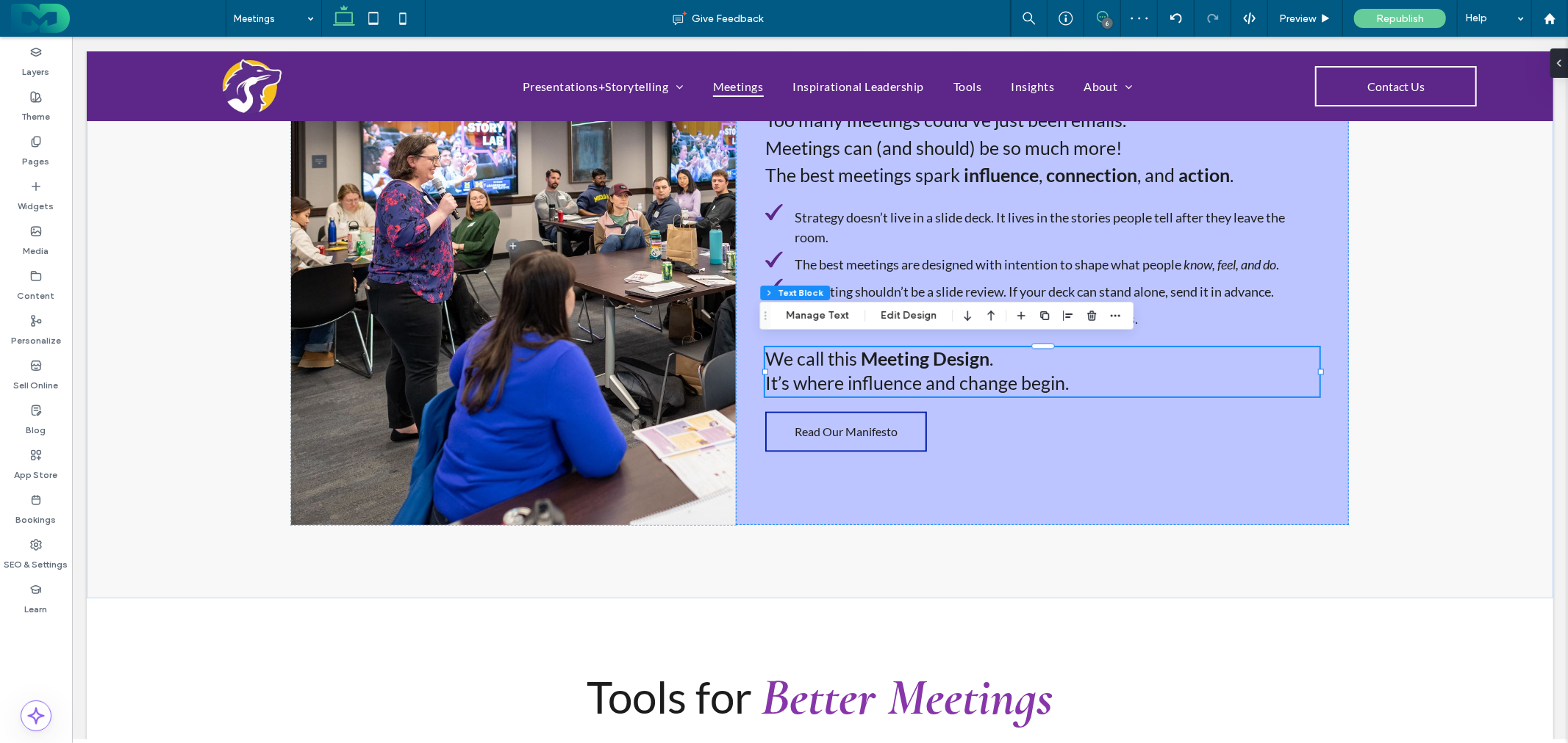
click at [1097, 19] on use at bounding box center [1103, 17] width 12 height 12
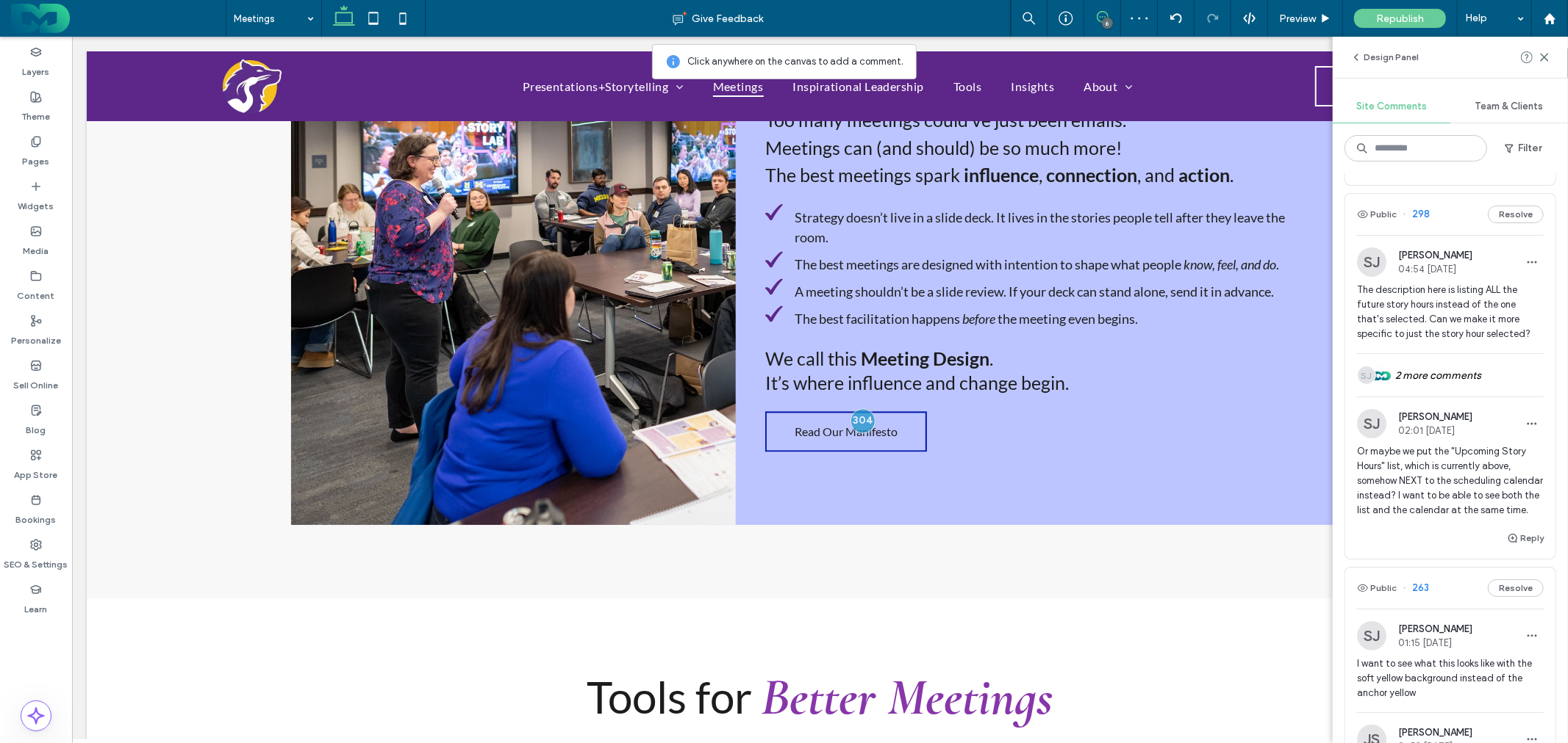
scroll to position [245, 0]
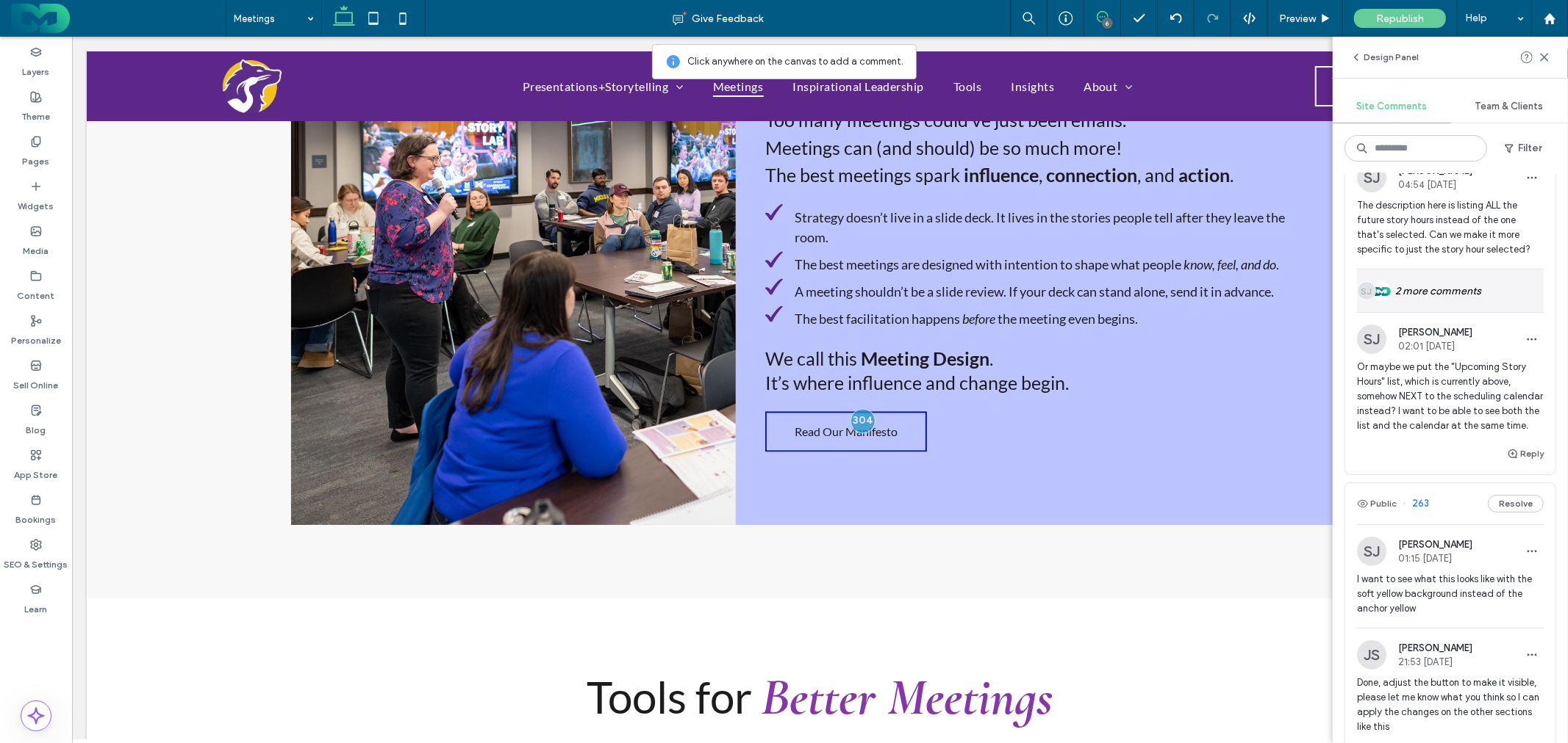
click at [1439, 312] on div "PB SJ 2 more comments" at bounding box center [1450, 291] width 187 height 43
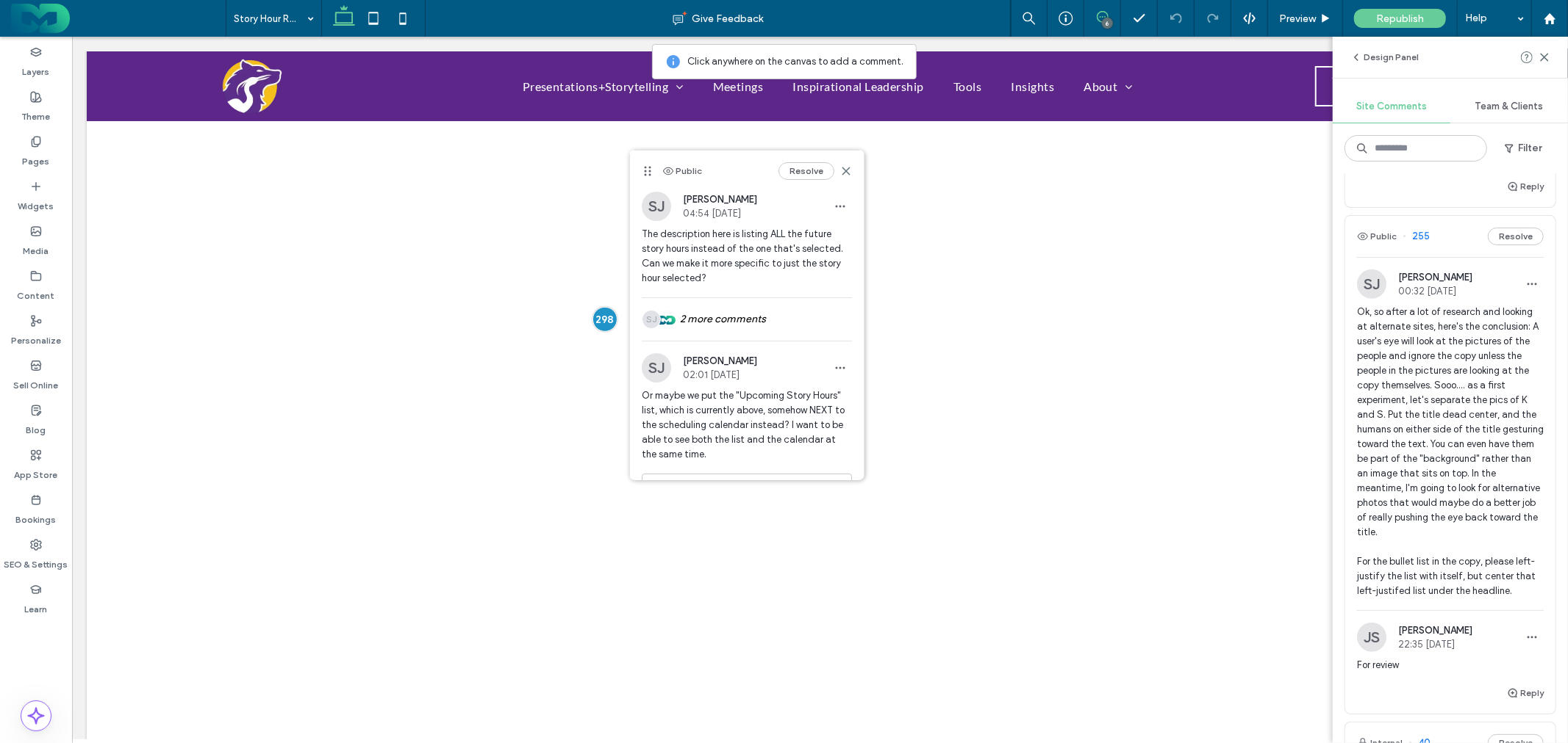
scroll to position [979, 0]
